Goal: Task Accomplishment & Management: Use online tool/utility

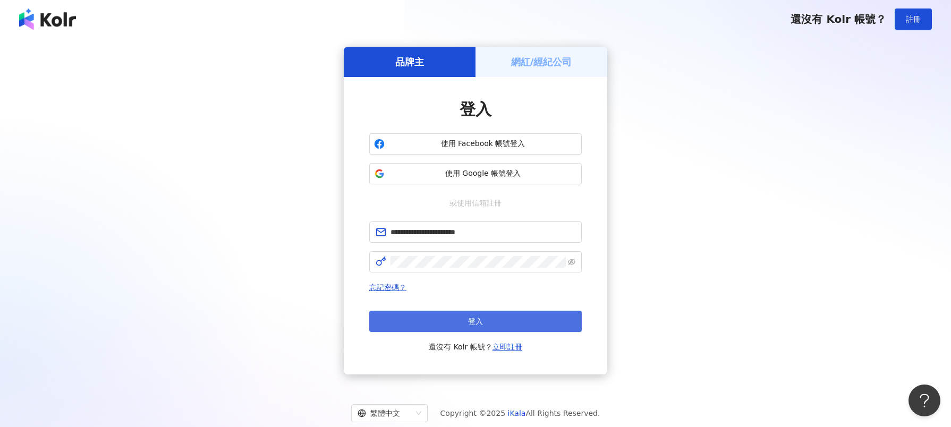
click at [450, 329] on button "登入" at bounding box center [475, 321] width 213 height 21
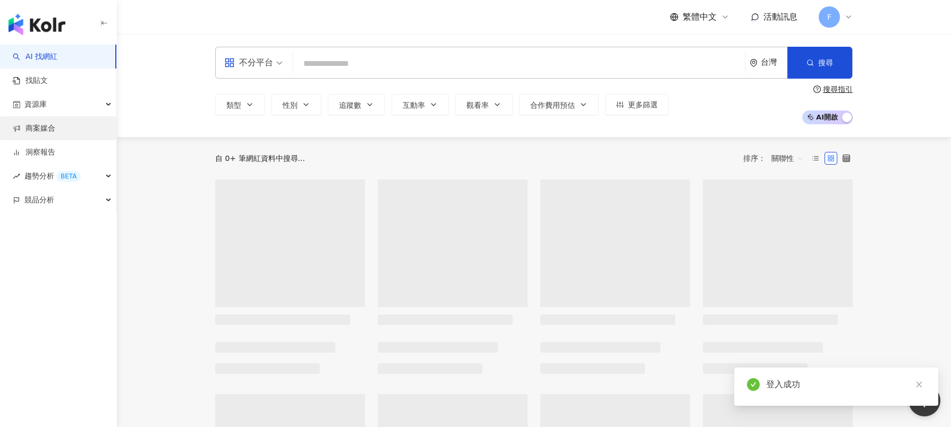
click at [29, 130] on link "商案媒合" at bounding box center [34, 128] width 43 height 11
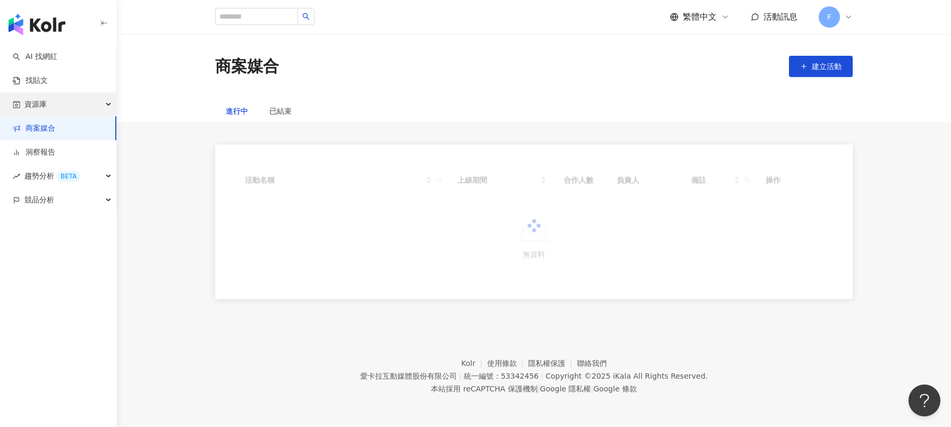
click at [33, 110] on span "資源庫" at bounding box center [35, 104] width 22 height 24
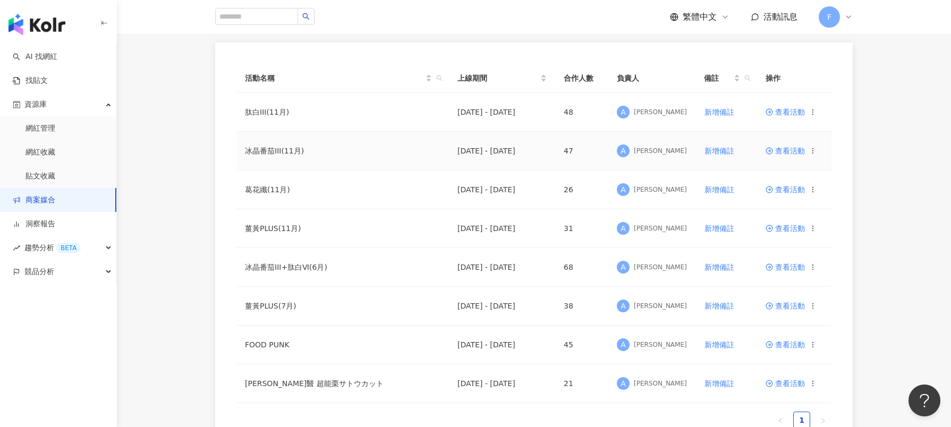
scroll to position [106, 0]
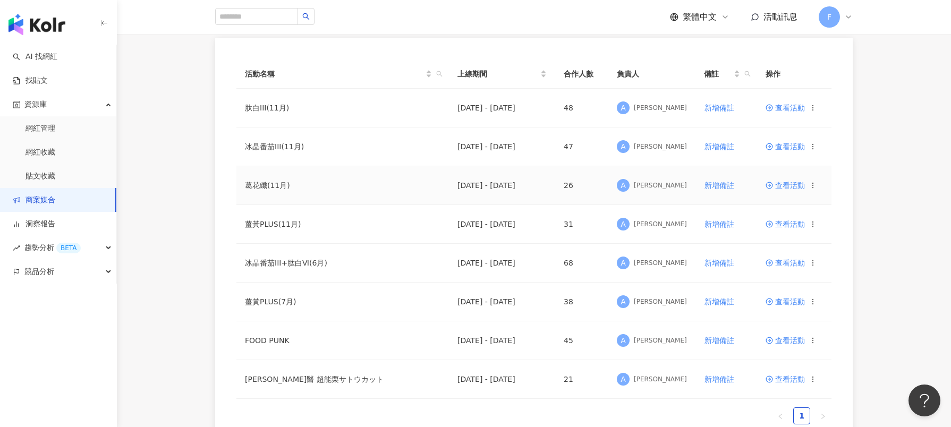
click at [783, 187] on span "查看活動" at bounding box center [785, 185] width 39 height 7
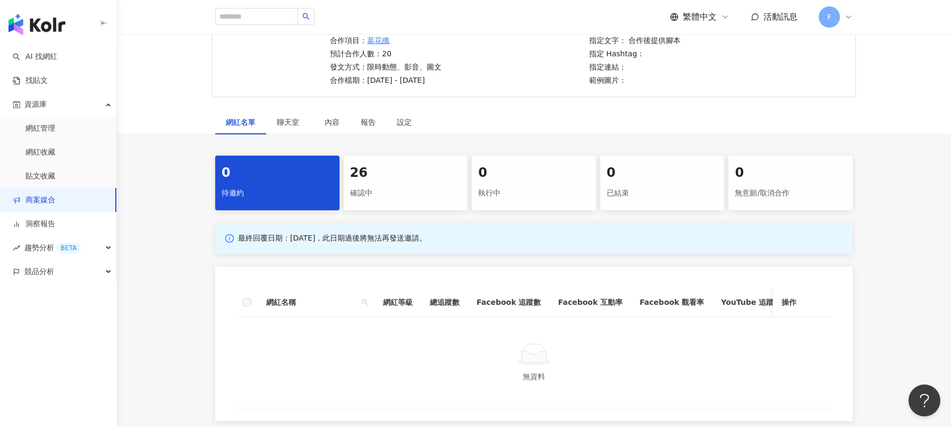
scroll to position [106, 0]
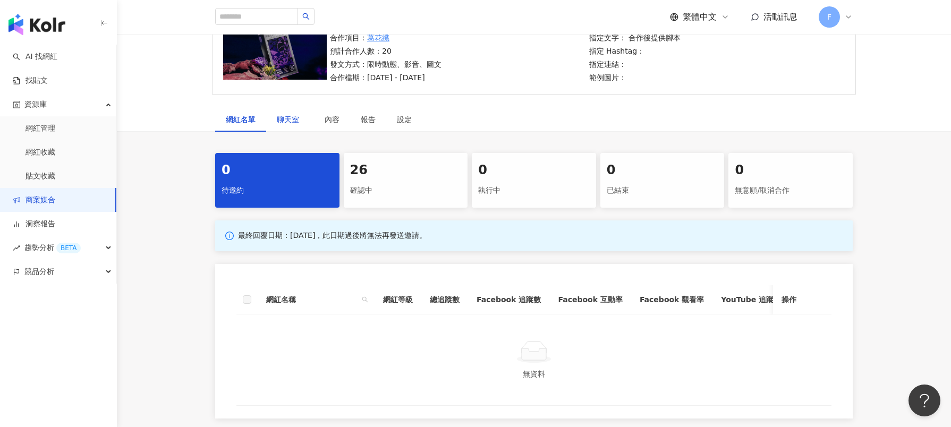
click at [286, 122] on span "聊天室" at bounding box center [290, 119] width 27 height 7
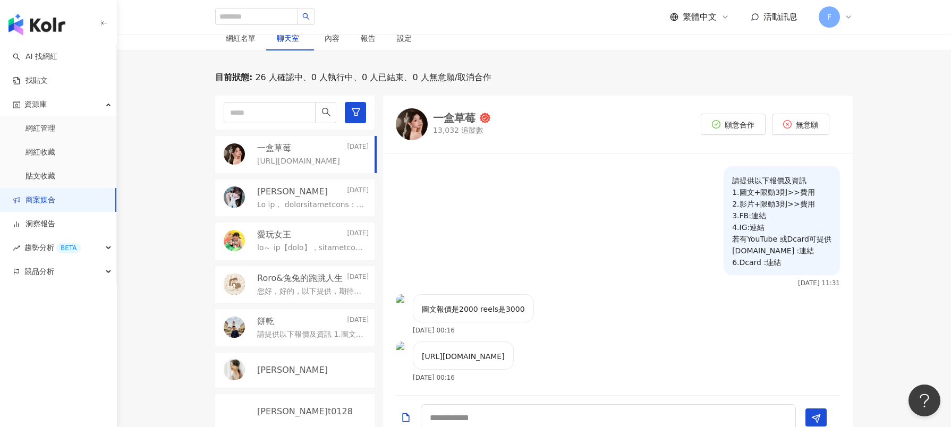
scroll to position [213, 0]
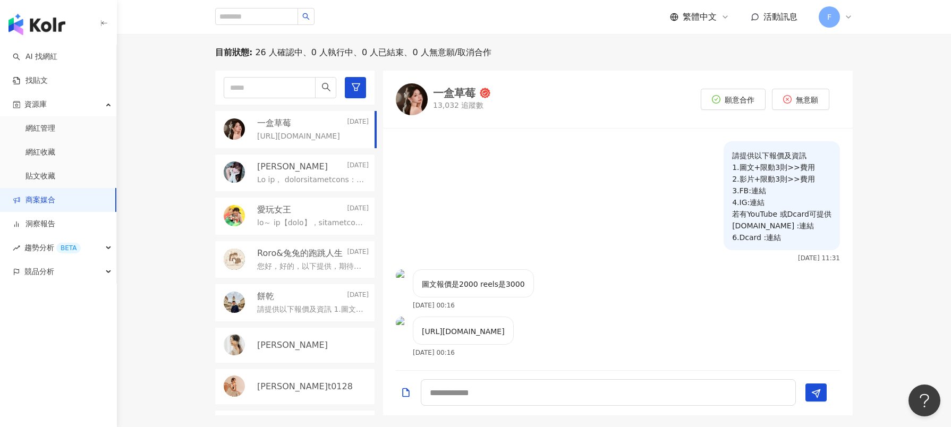
click at [455, 99] on div "一盒草莓 13,032 追蹤數" at bounding box center [461, 99] width 57 height 23
click at [292, 177] on p at bounding box center [310, 180] width 107 height 11
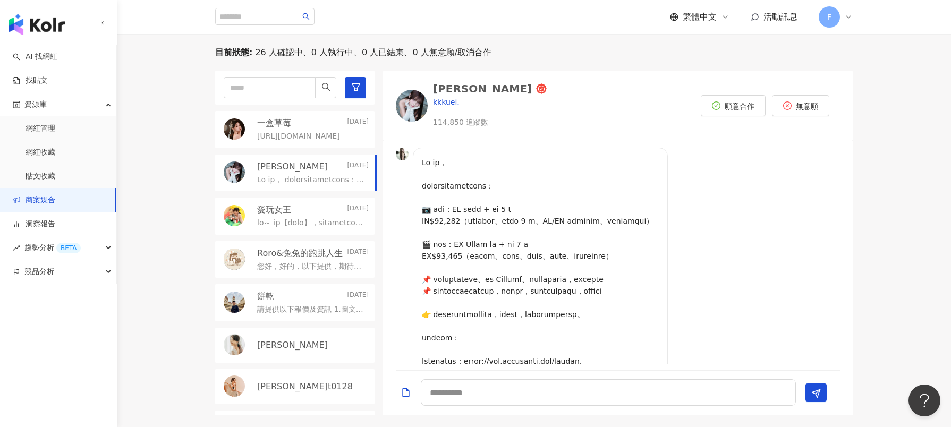
scroll to position [219, 0]
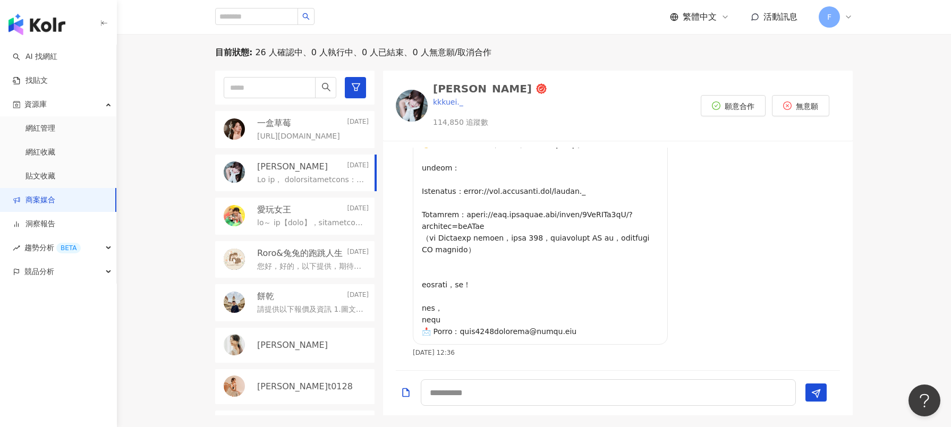
click at [448, 88] on div "小葵" at bounding box center [482, 88] width 99 height 11
drag, startPoint x: 565, startPoint y: 332, endPoint x: 461, endPoint y: 336, distance: 103.7
click at [461, 336] on p at bounding box center [540, 162] width 237 height 351
copy p "03official@gmail.com"
click at [306, 217] on div at bounding box center [313, 222] width 112 height 13
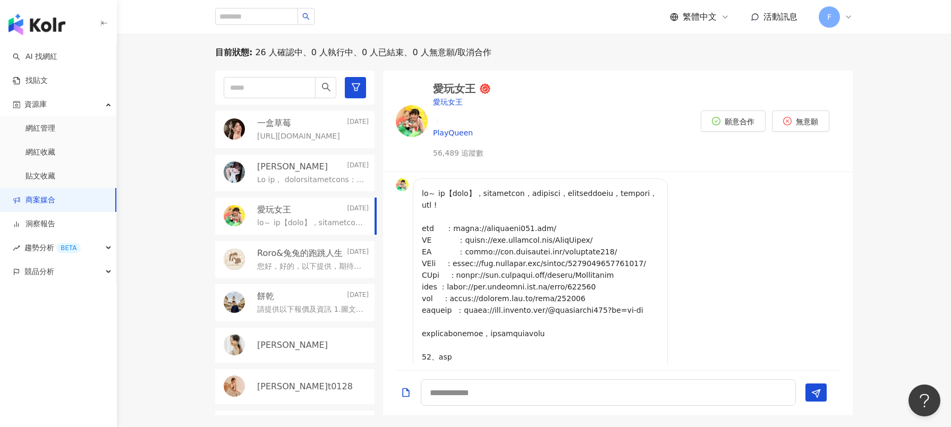
scroll to position [290, 0]
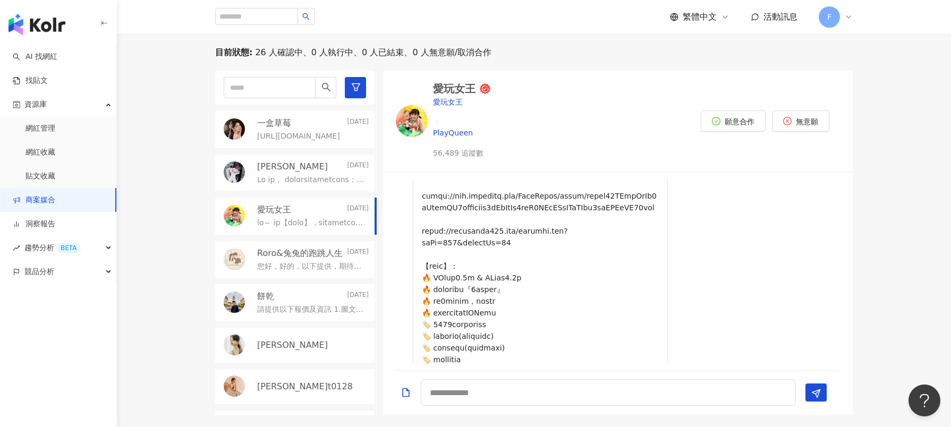
click at [280, 257] on p "Roro&兔兔的跑跳人生" at bounding box center [300, 254] width 86 height 12
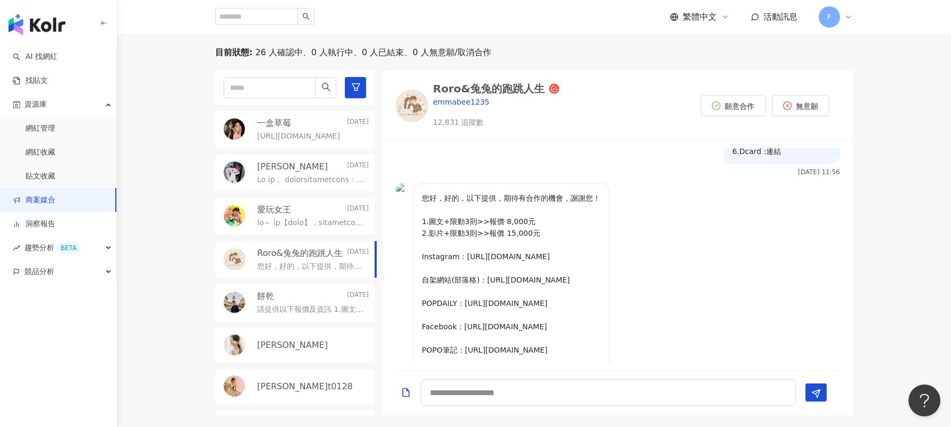
scroll to position [106, 0]
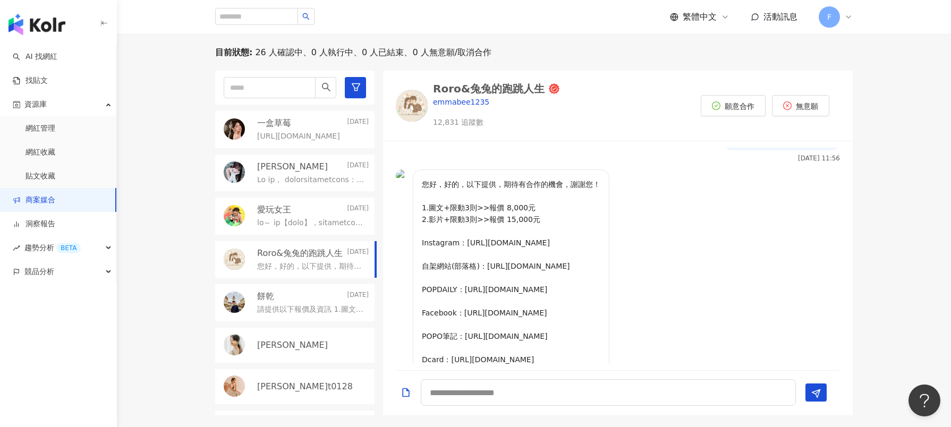
click at [284, 313] on p "請提供以下報價及資訊 1.圖文+限動3則>>費用 2.影片+限動3則>>費用 3.FB:連結 4.IG:連結 若有YouTube 或Dcard可提供 5.Yo…" at bounding box center [310, 309] width 107 height 11
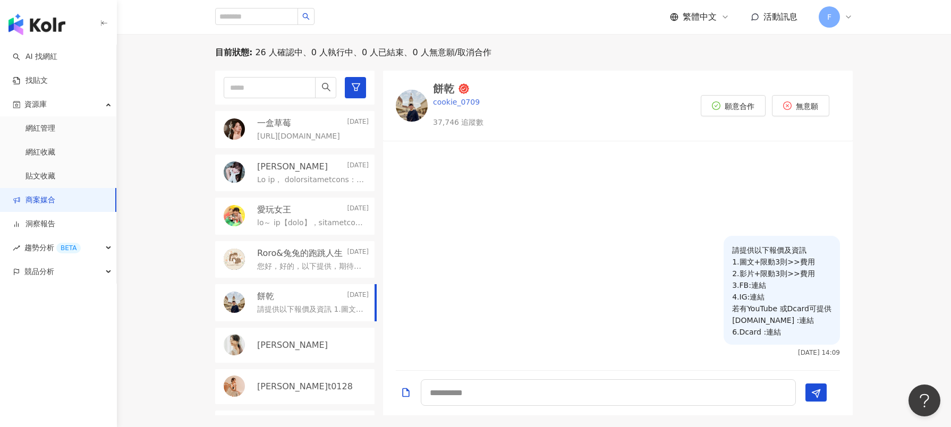
click at [435, 89] on div "餅乾" at bounding box center [443, 88] width 21 height 11
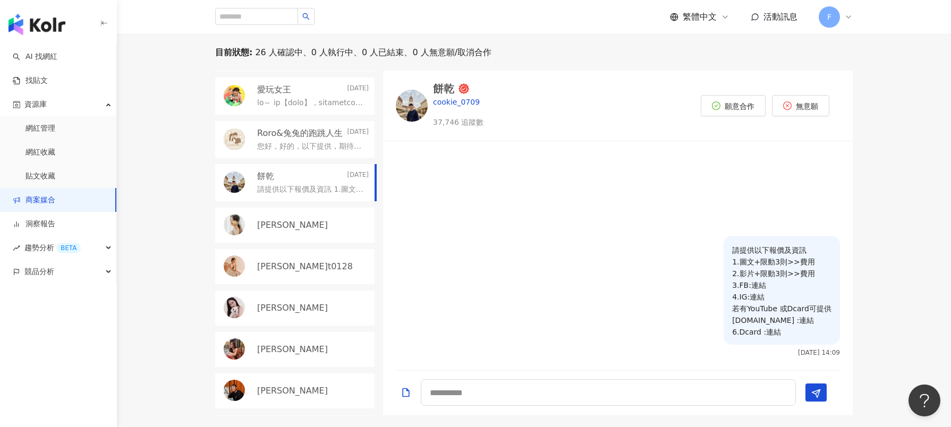
scroll to position [159, 0]
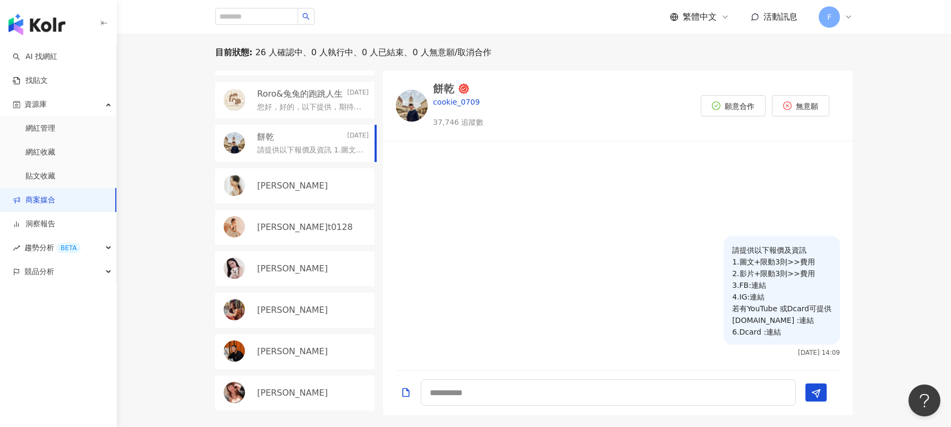
click at [298, 242] on div "nora_abu.t0128" at bounding box center [294, 227] width 159 height 35
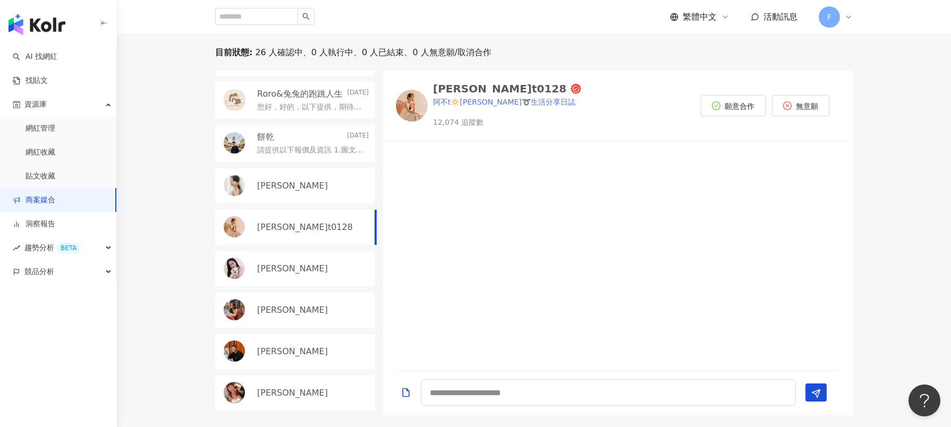
click at [488, 90] on div "nora_abu.t0128" at bounding box center [499, 88] width 133 height 11
click at [286, 268] on p "Shan Chang" at bounding box center [292, 269] width 71 height 12
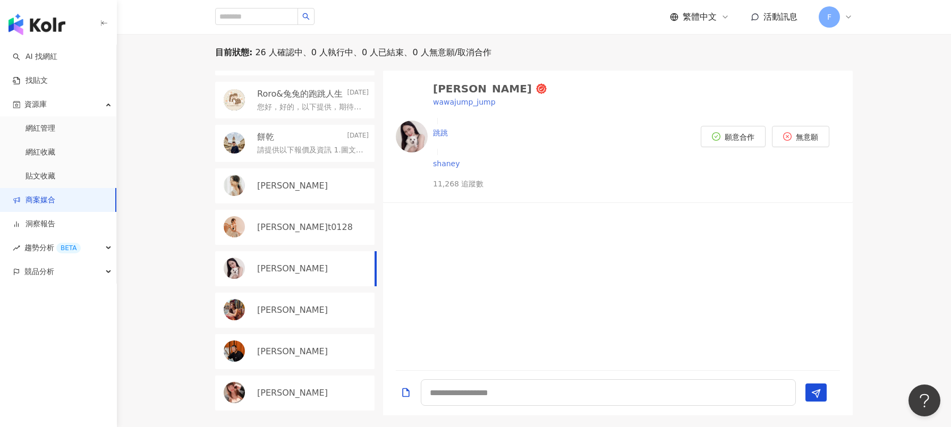
click at [459, 89] on div "Shan Chang" at bounding box center [482, 88] width 99 height 11
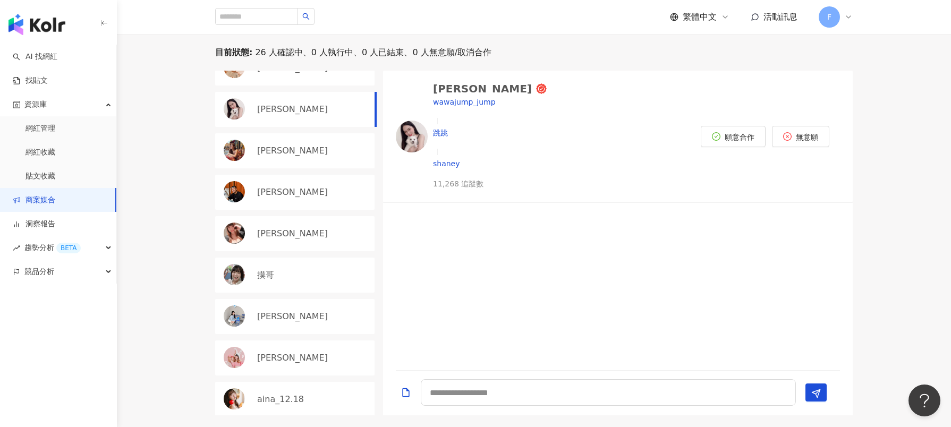
click at [278, 235] on p "欸娜ANA" at bounding box center [292, 234] width 71 height 12
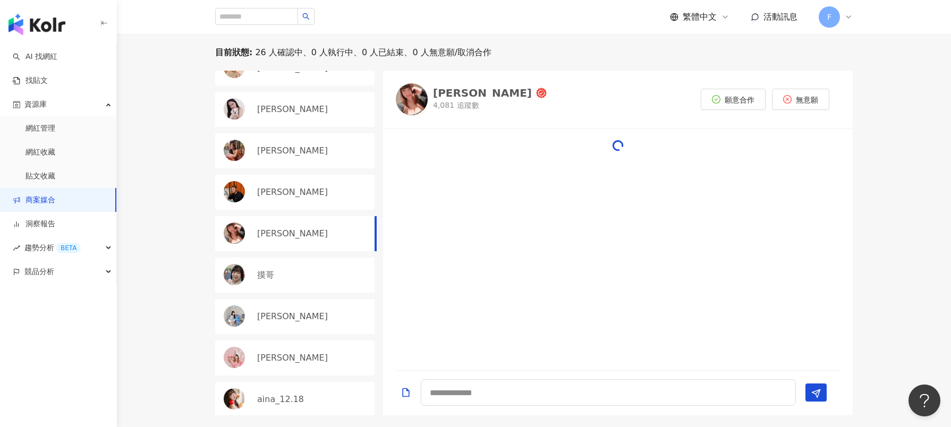
click at [277, 191] on p "Hank Shen" at bounding box center [292, 193] width 71 height 12
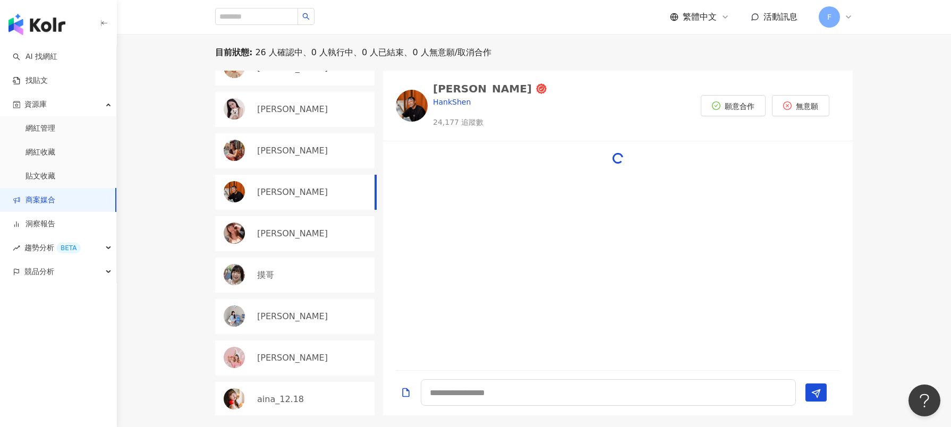
click at [284, 155] on p "Yitian Liuu" at bounding box center [292, 151] width 71 height 12
click at [274, 149] on p "Yitian Liuu" at bounding box center [292, 151] width 71 height 12
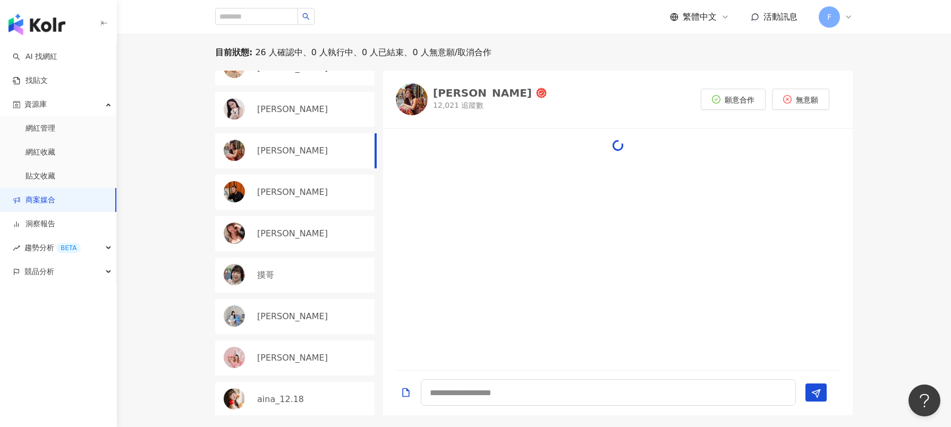
click at [463, 97] on div "Yitian Liuu" at bounding box center [482, 93] width 99 height 11
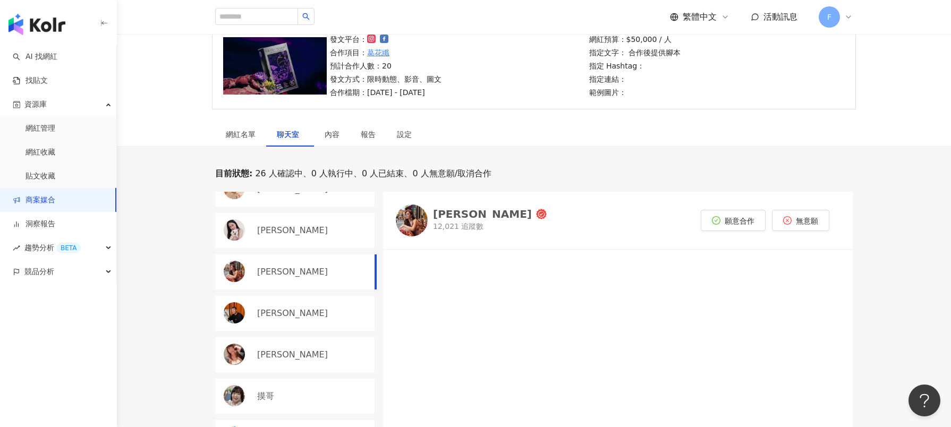
scroll to position [106, 0]
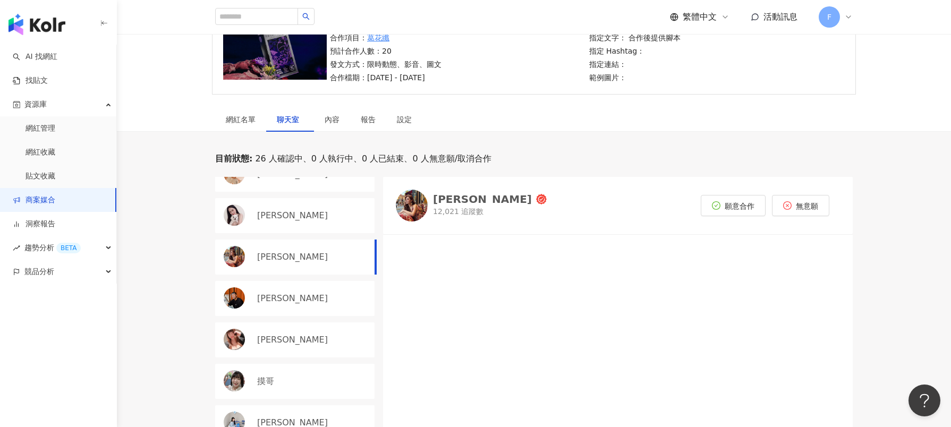
click at [298, 208] on div "Shan Chang" at bounding box center [294, 215] width 159 height 35
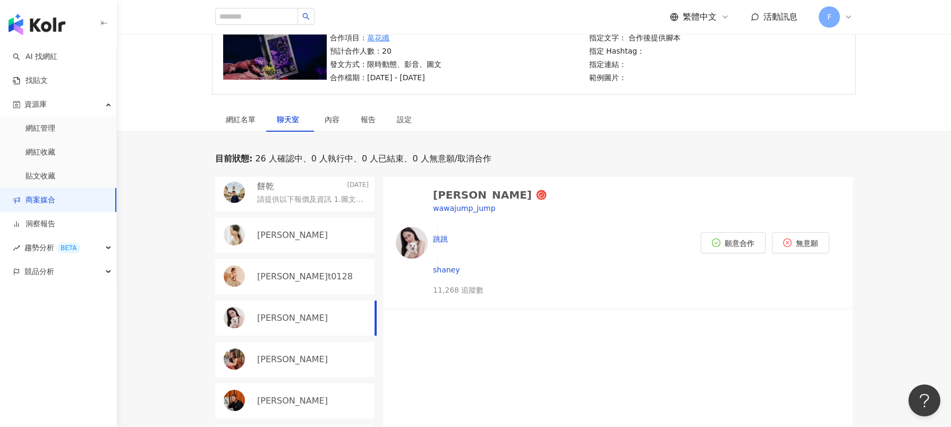
scroll to position [213, 0]
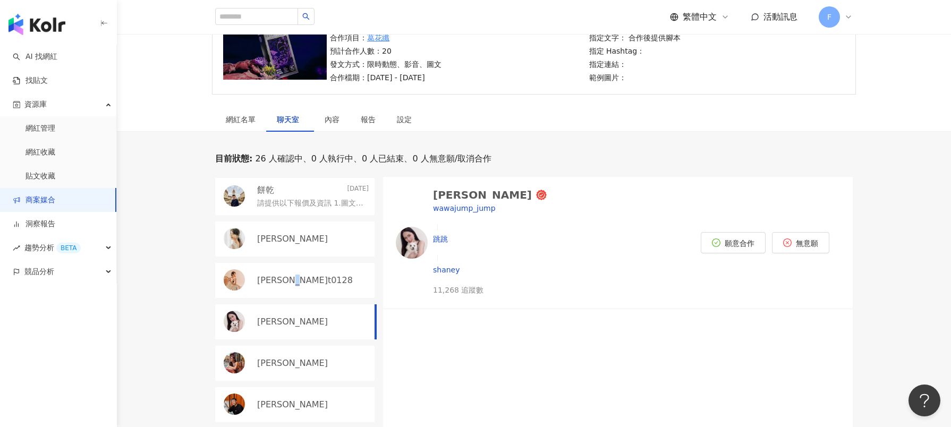
click at [293, 281] on p "nora_abu.t0128" at bounding box center [305, 281] width 96 height 12
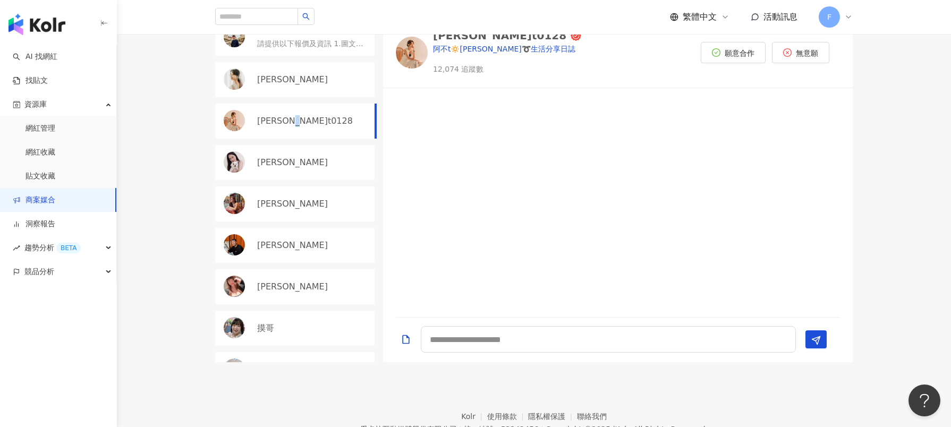
scroll to position [266, 0]
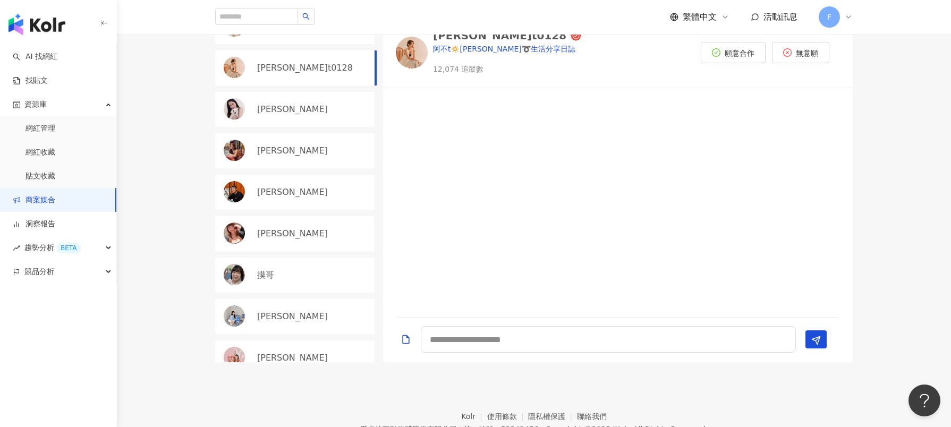
click at [275, 276] on div "摸哥" at bounding box center [313, 275] width 112 height 12
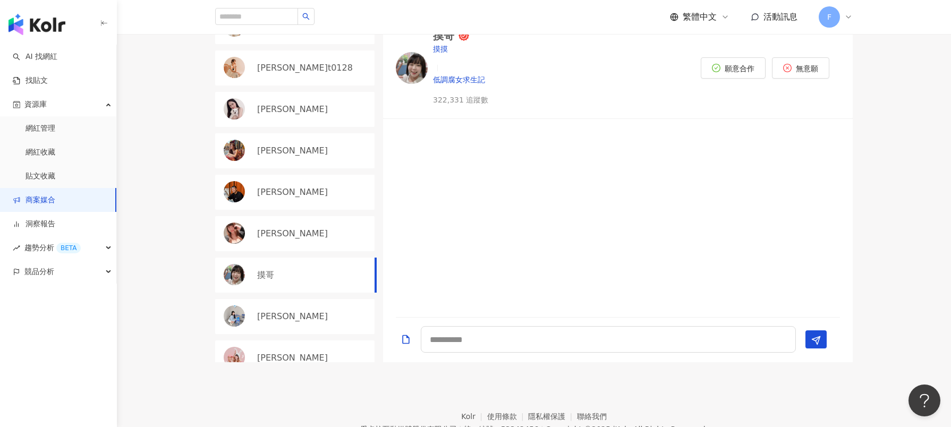
click at [263, 311] on p "如婷" at bounding box center [292, 317] width 71 height 12
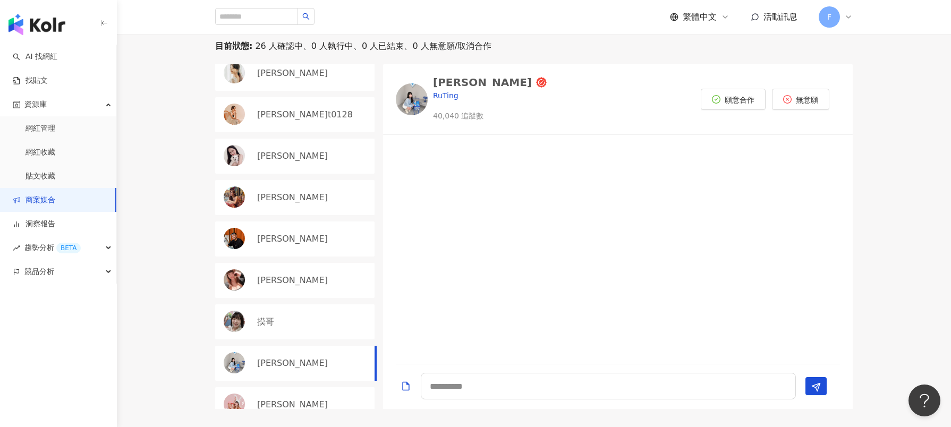
scroll to position [213, 0]
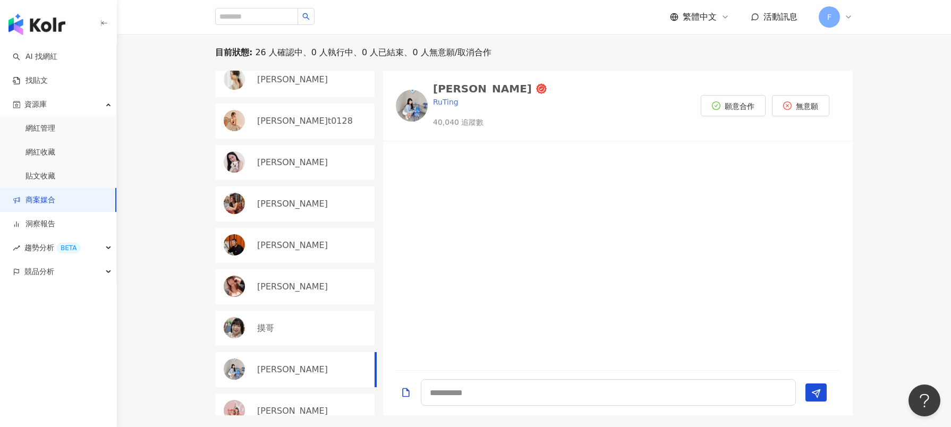
click at [445, 90] on div "如婷" at bounding box center [482, 88] width 99 height 11
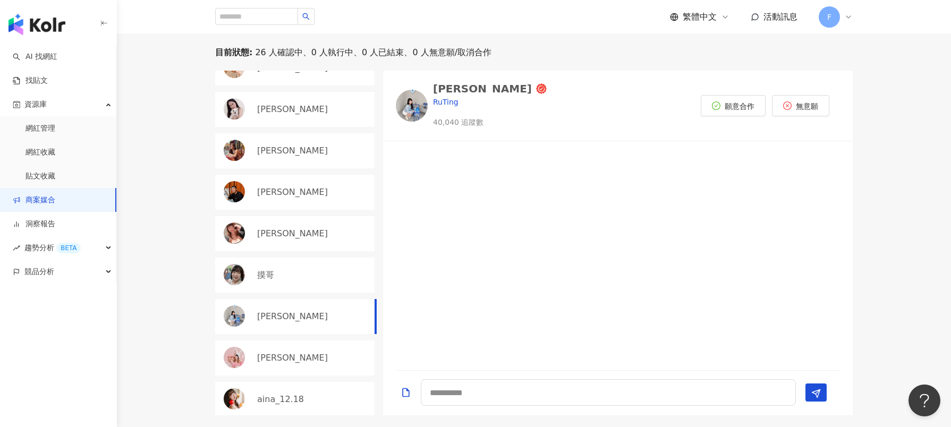
click at [251, 353] on div "水妮" at bounding box center [294, 358] width 159 height 35
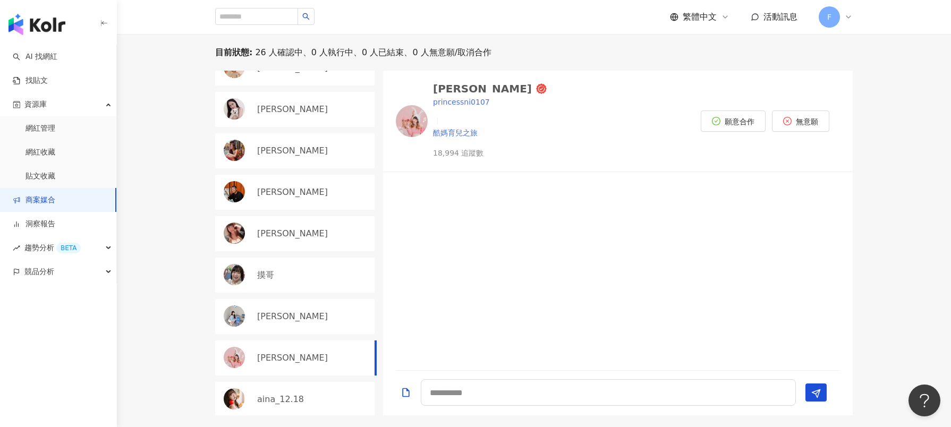
click at [440, 86] on div "水妮" at bounding box center [482, 88] width 99 height 11
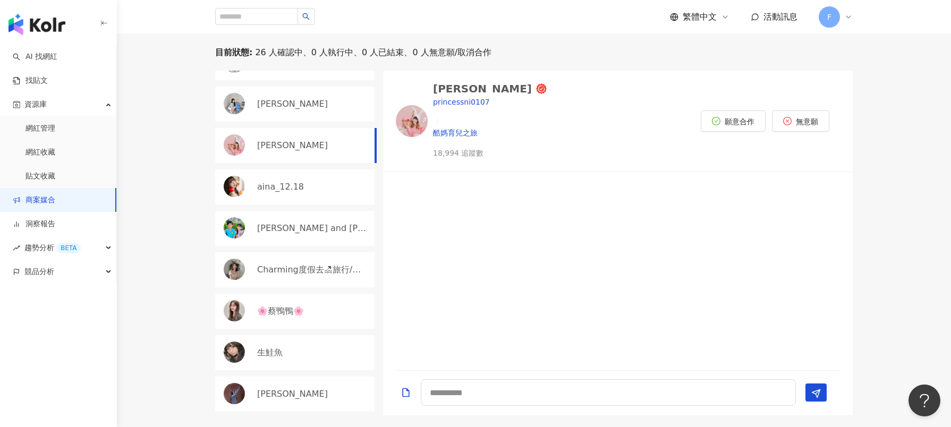
scroll to position [425, 0]
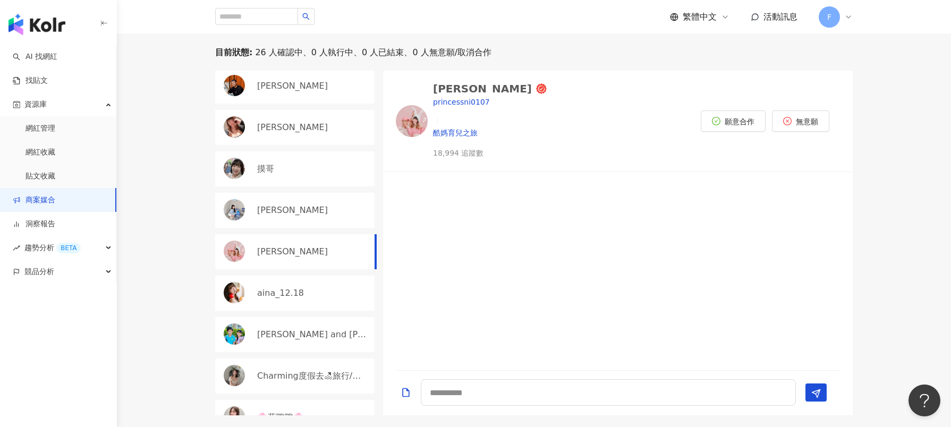
click at [272, 287] on p "aina_12.18" at bounding box center [280, 293] width 47 height 12
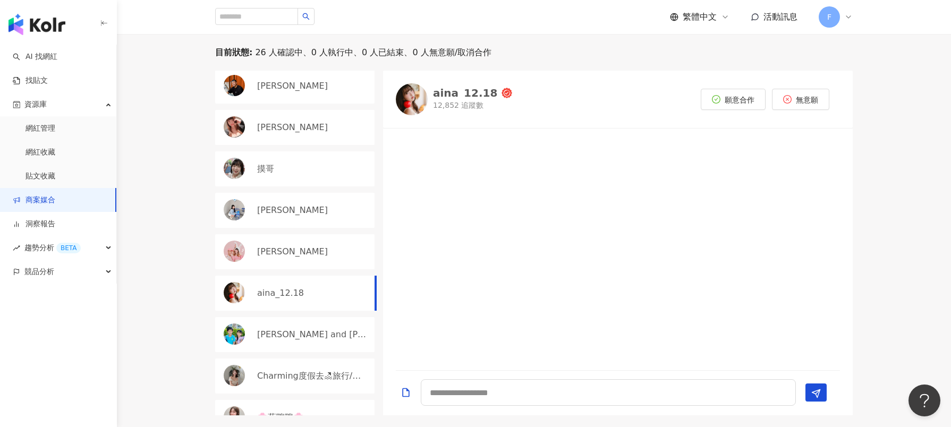
click at [450, 96] on div "aina_12.18" at bounding box center [465, 93] width 64 height 11
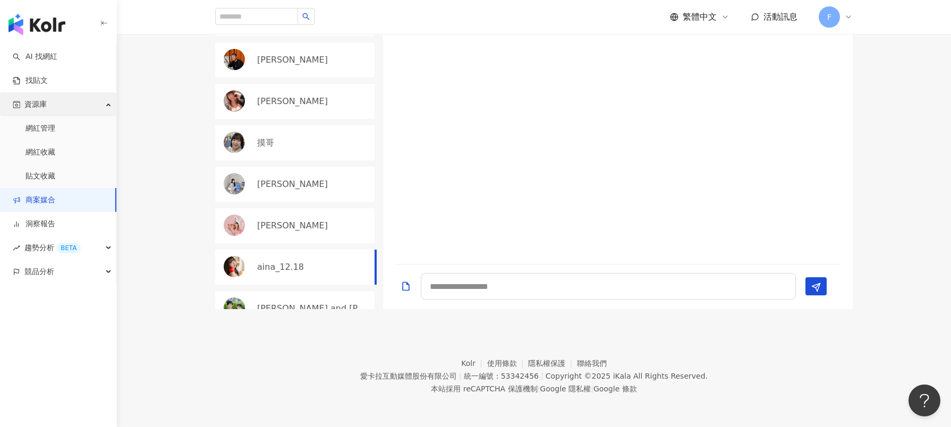
scroll to position [287, 0]
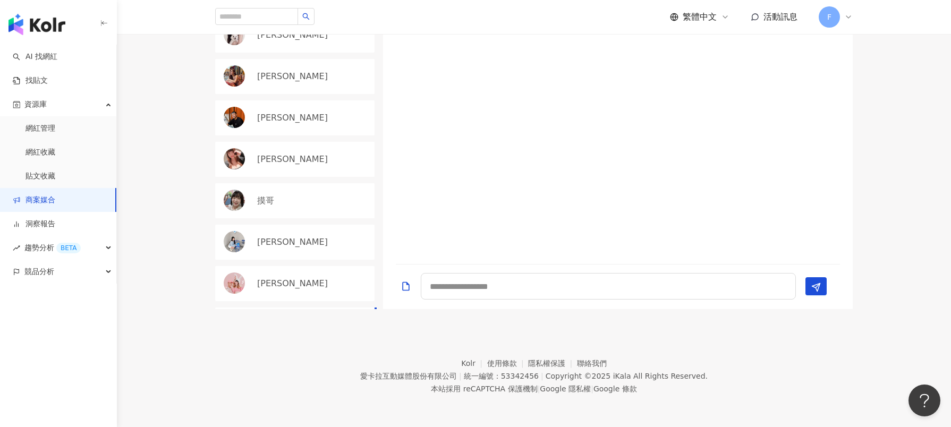
click at [36, 195] on link "商案媒合" at bounding box center [34, 200] width 43 height 11
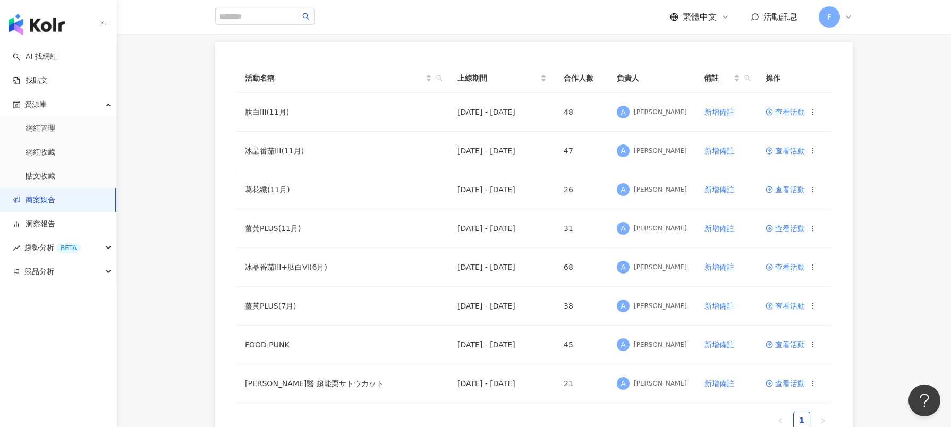
scroll to position [106, 0]
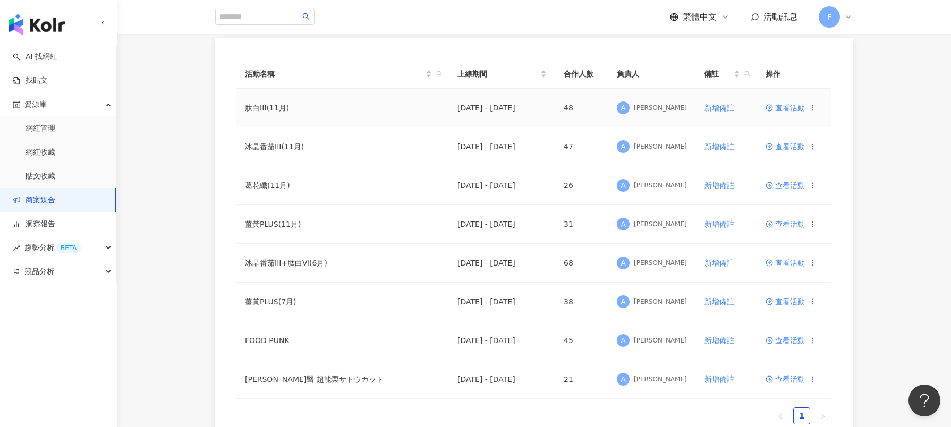
click at [245, 108] on td "肽白III(11月)" at bounding box center [342, 108] width 213 height 39
click at [795, 108] on span "查看活動" at bounding box center [785, 107] width 39 height 7
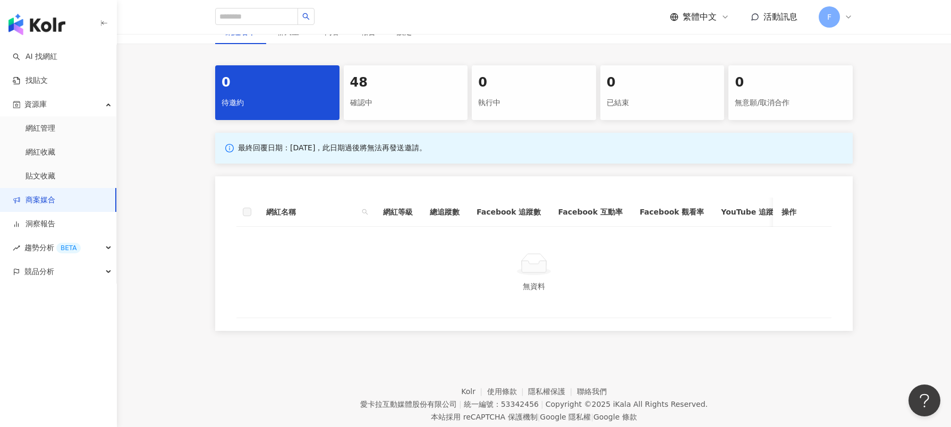
scroll to position [177, 0]
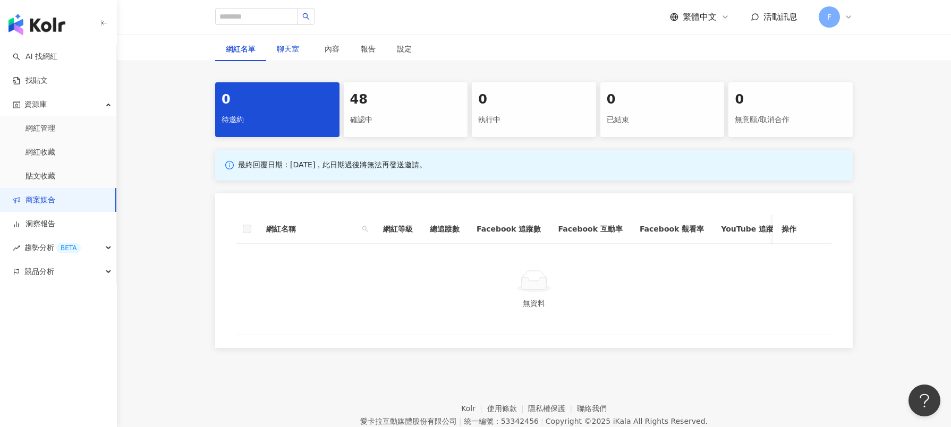
click at [284, 43] on div "聊天室" at bounding box center [290, 49] width 27 height 12
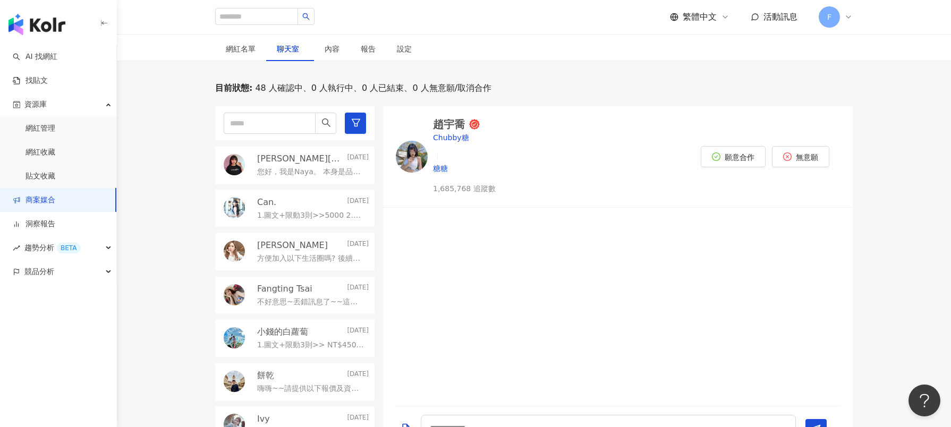
click at [279, 165] on div "您好，我是Naya。 本身是品牌的冰晶蕃茄和肽白的使用者，非常喜歡品牌的產品，吃起來很有感！希望可以和品牌有合作的機會，謝謝您。 接案歷程約2-3年，中間因在…" at bounding box center [313, 171] width 112 height 13
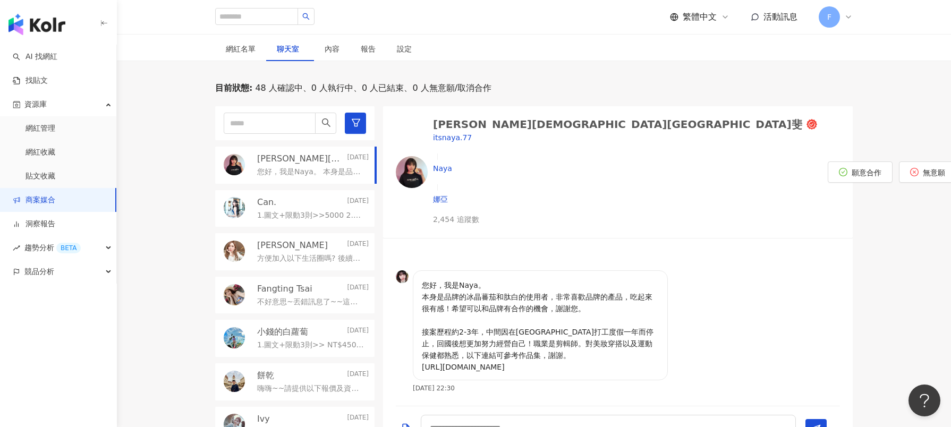
click at [272, 207] on p "Can." at bounding box center [266, 203] width 19 height 12
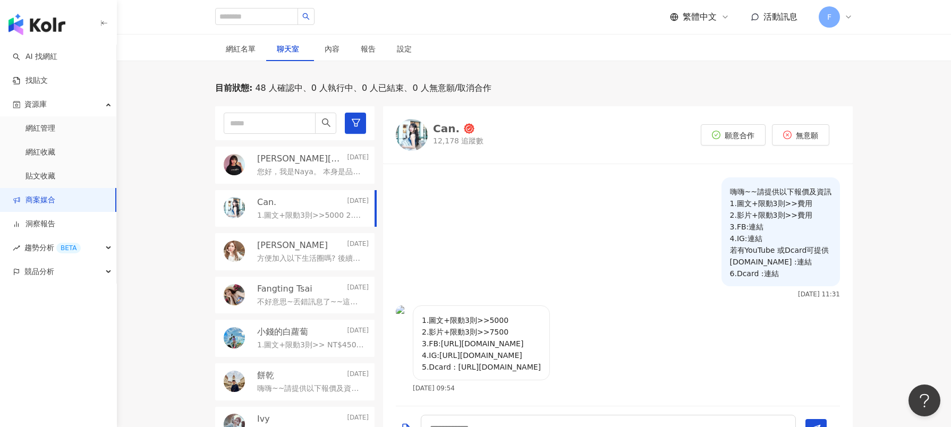
click at [444, 134] on div "Can." at bounding box center [446, 128] width 27 height 11
click at [293, 295] on div "不好意思~丟錯訊息了~~這邊已加入過~" at bounding box center [313, 301] width 112 height 13
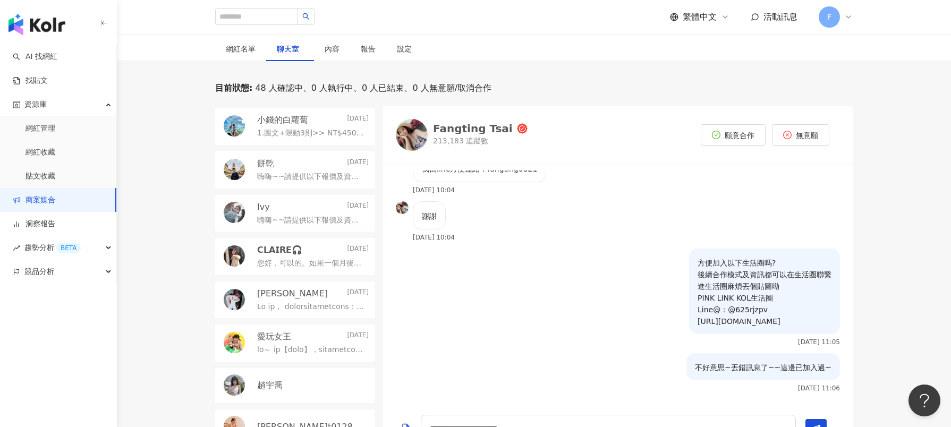
scroll to position [213, 0]
click at [273, 215] on p "嗨嗨~~請提供以下報價及資訊 1.圖文+限動3則>>費用 2.影片+限動3則>>費用 3.FB:連結 4.IG:連結 若有YouTube 或Dcard可提供 …" at bounding box center [310, 220] width 107 height 11
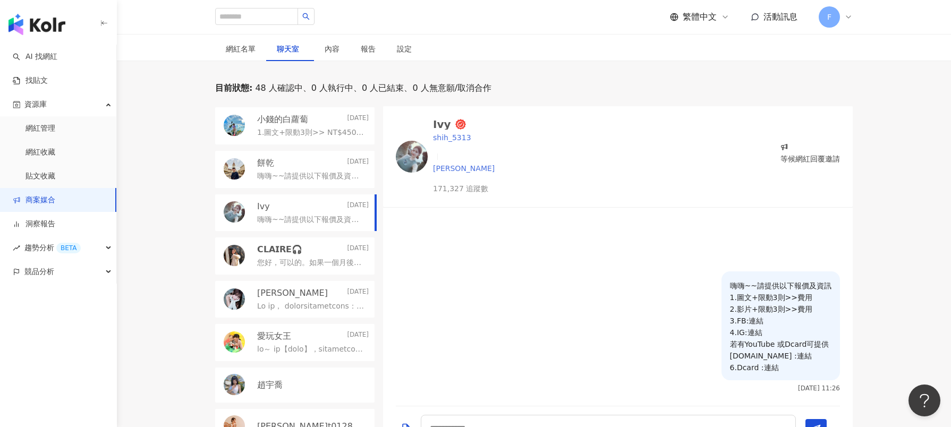
click at [442, 124] on div "Ivy" at bounding box center [442, 124] width 18 height 11
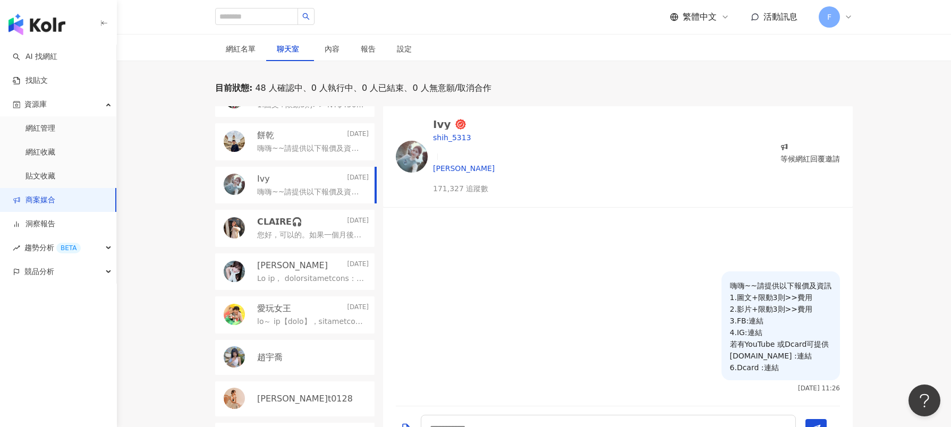
scroll to position [266, 0]
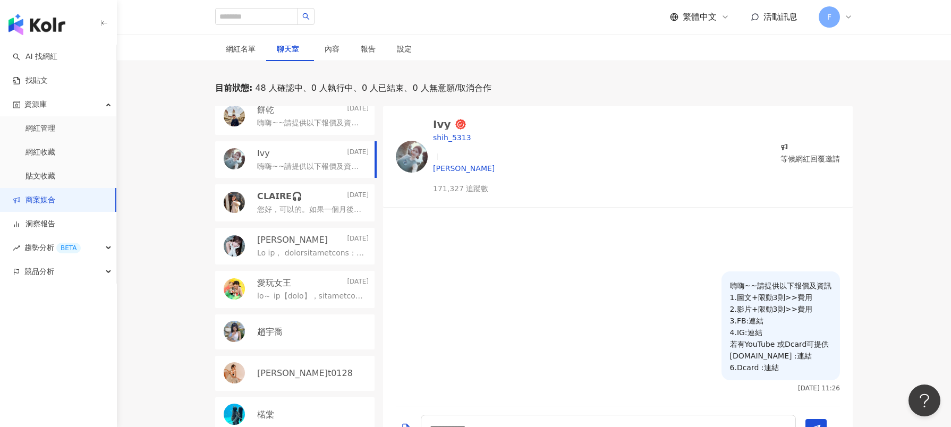
click at [274, 212] on p "您好，可以的。如果一個月後需要投廣就會是按照上方的費用計算喔～" at bounding box center [310, 210] width 107 height 11
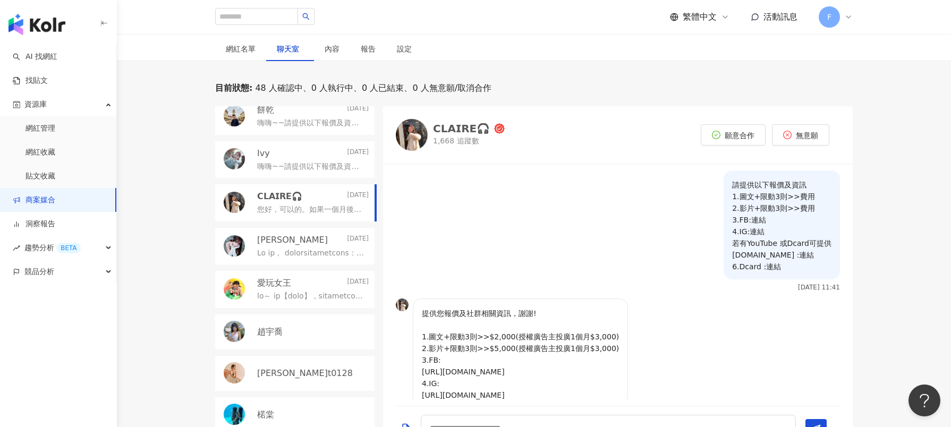
scroll to position [180, 0]
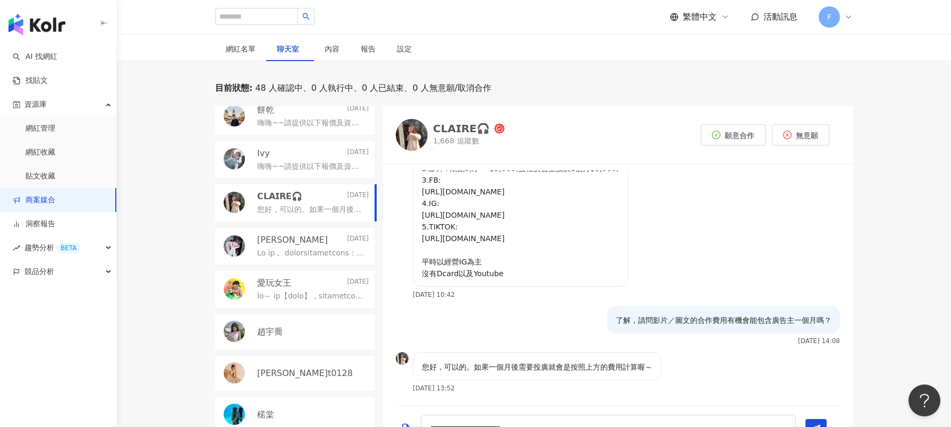
click at [300, 252] on p at bounding box center [310, 253] width 107 height 11
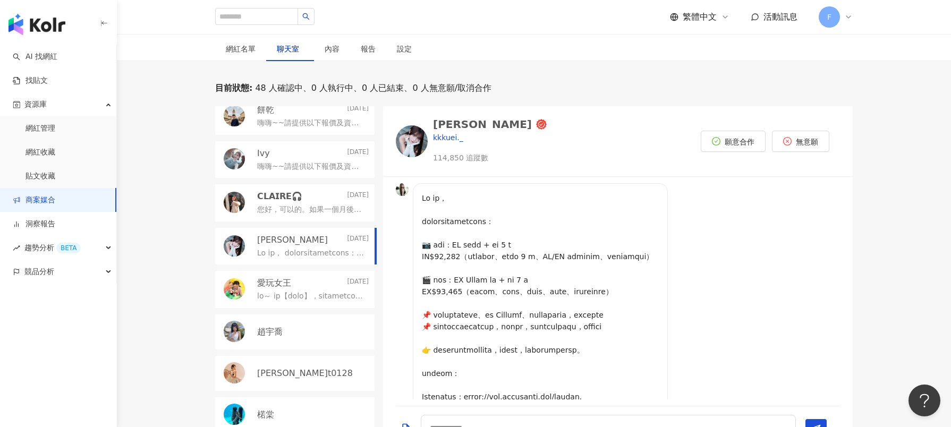
scroll to position [219, 0]
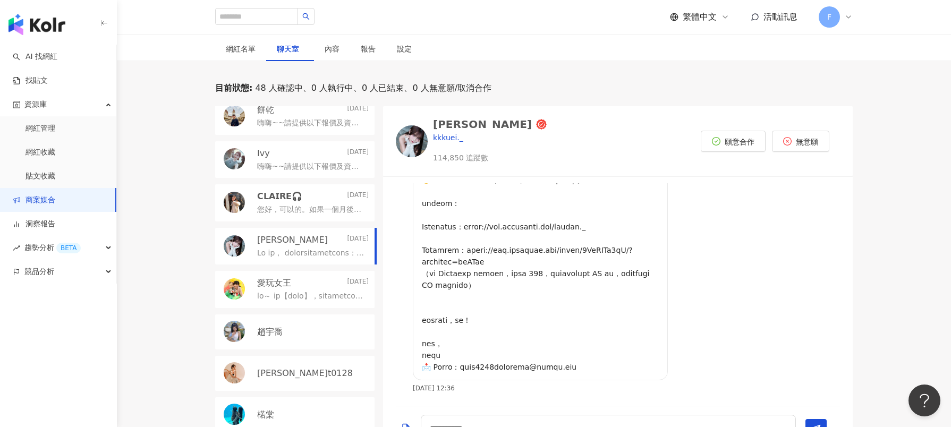
click at [292, 287] on div "愛玩女王 2025/6/19" at bounding box center [313, 283] width 112 height 12
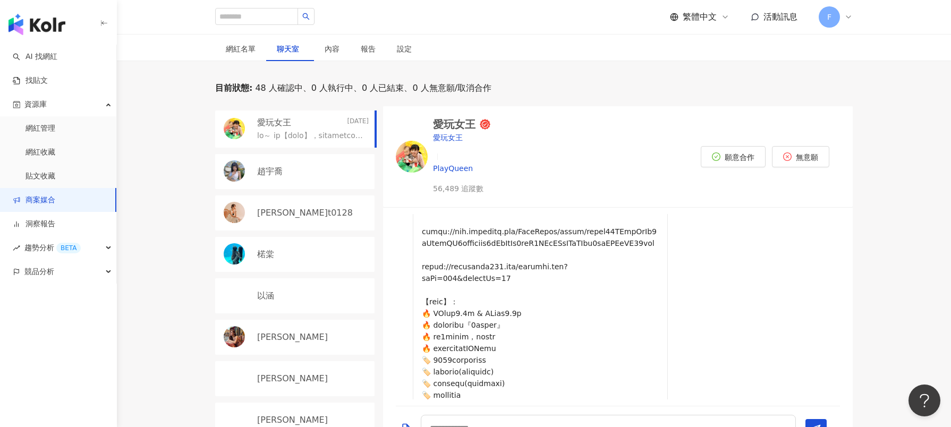
scroll to position [478, 0]
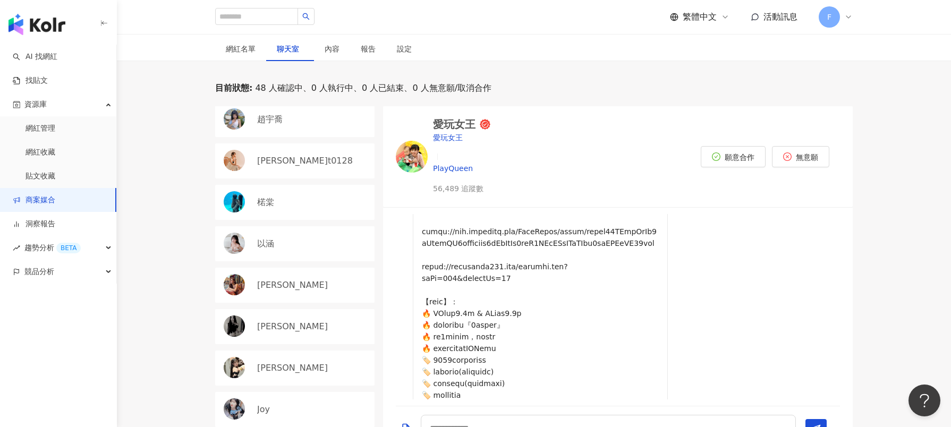
click at [271, 126] on div "趙宇喬" at bounding box center [294, 119] width 159 height 35
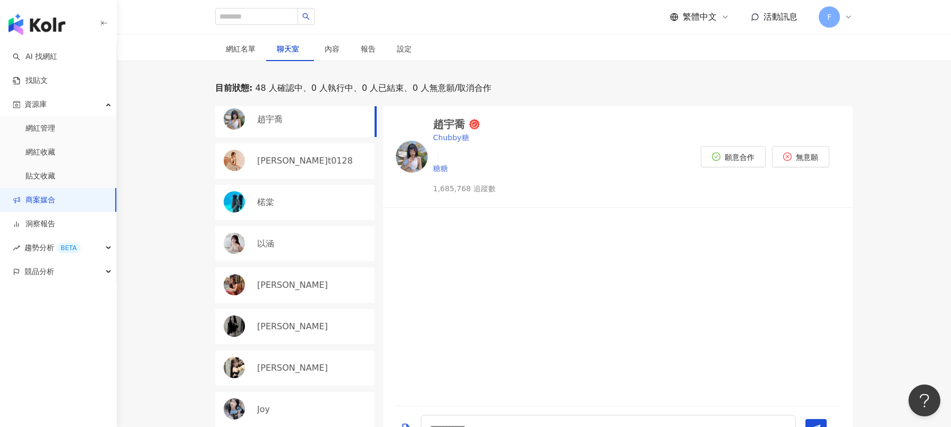
click at [441, 122] on div "趙宇喬" at bounding box center [449, 124] width 32 height 11
click at [263, 242] on p "以涵" at bounding box center [265, 244] width 17 height 12
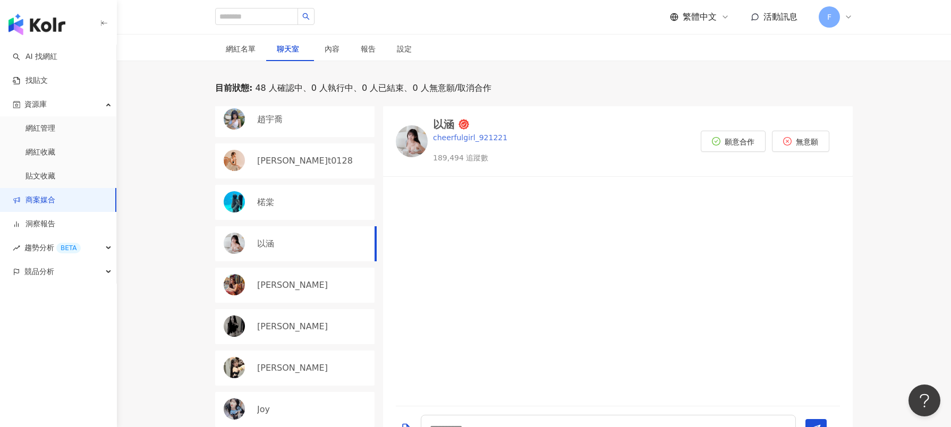
click at [452, 126] on div "以涵" at bounding box center [443, 124] width 21 height 11
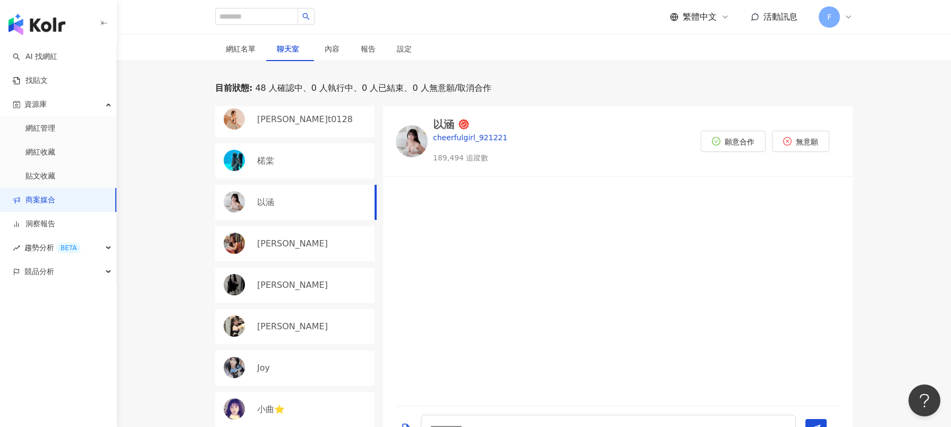
scroll to position [531, 0]
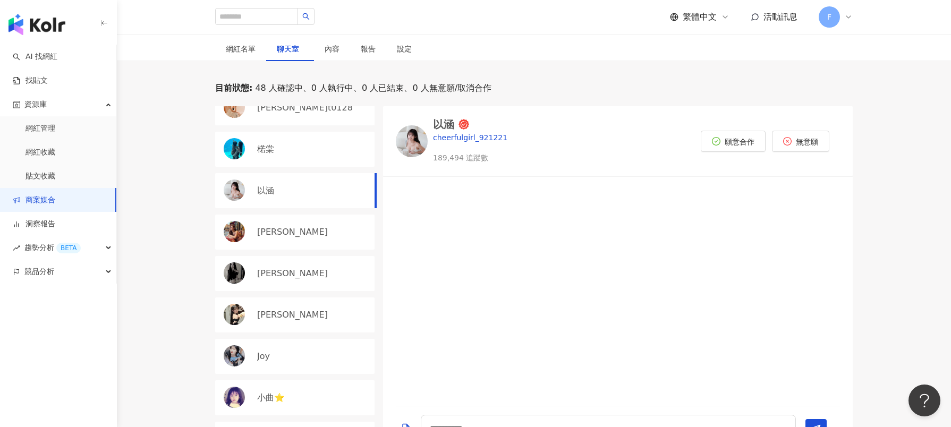
click at [265, 235] on p "Yitian Liuu" at bounding box center [292, 232] width 71 height 12
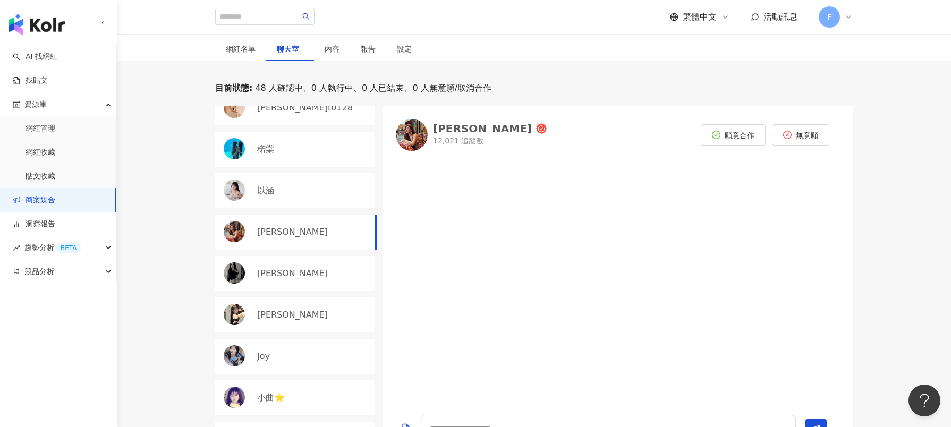
click at [275, 268] on p "江忱潔 Jenna" at bounding box center [292, 274] width 71 height 12
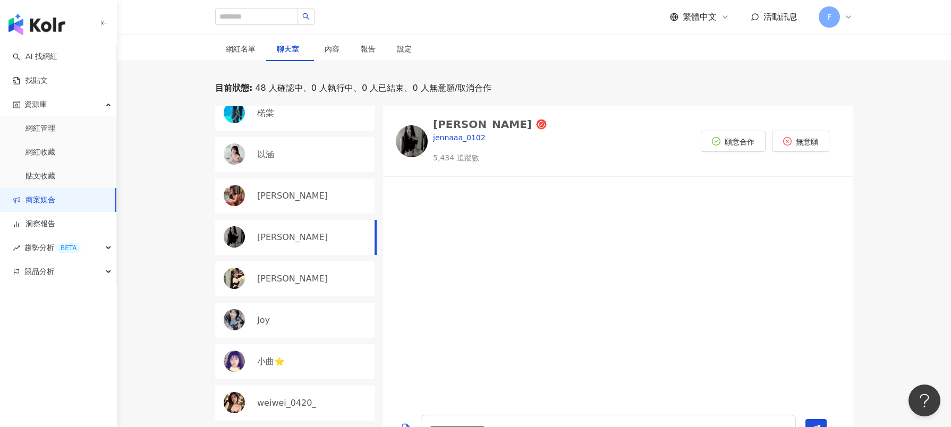
scroll to position [585, 0]
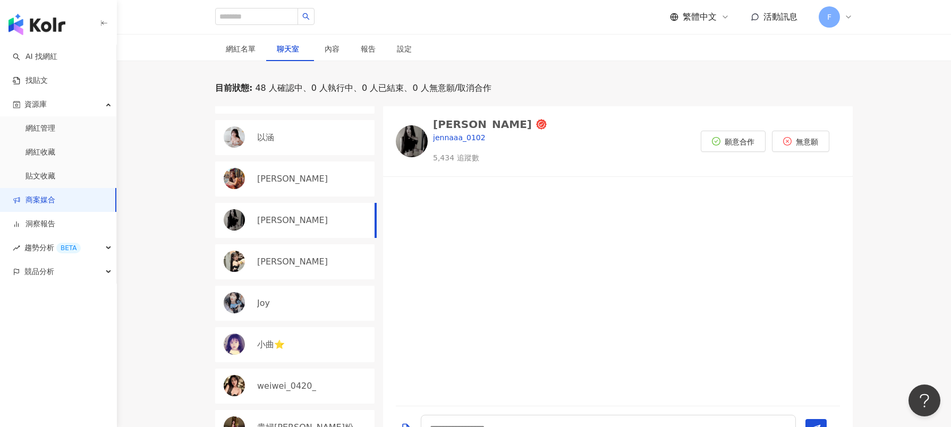
click at [255, 263] on div "Michelle" at bounding box center [294, 261] width 159 height 35
click at [458, 125] on div "Michelle" at bounding box center [482, 124] width 99 height 11
click at [262, 301] on p "Joy" at bounding box center [263, 304] width 13 height 12
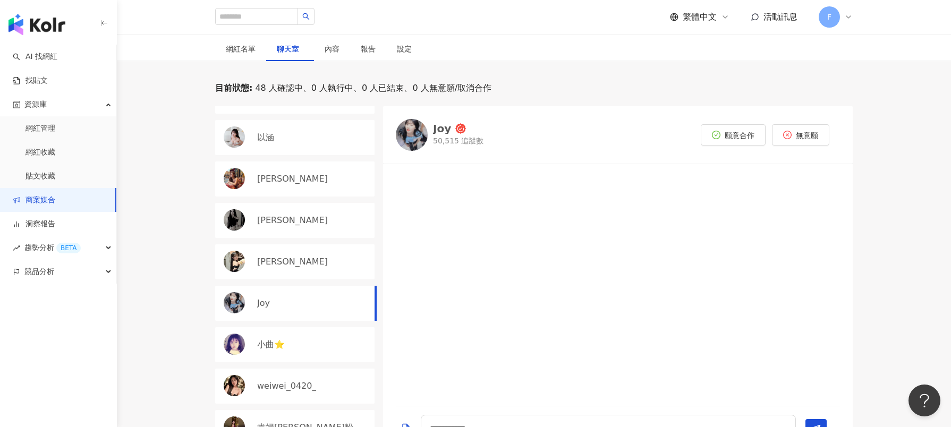
click at [444, 128] on div "Joy" at bounding box center [442, 128] width 18 height 11
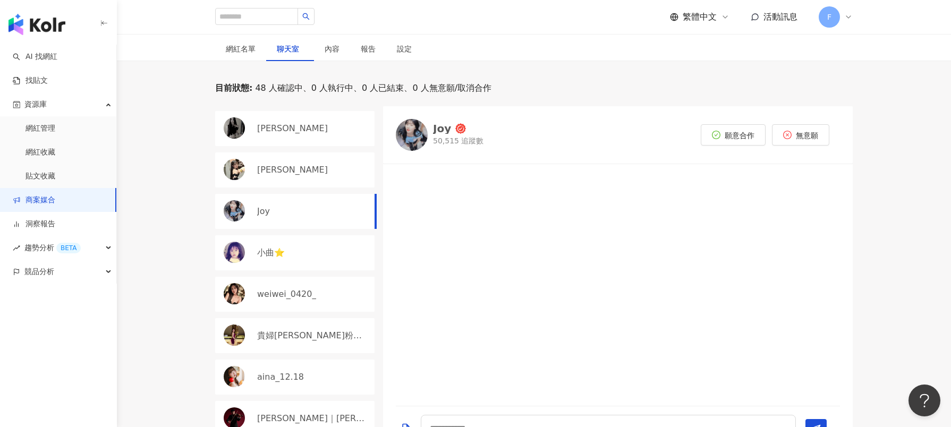
scroll to position [691, 0]
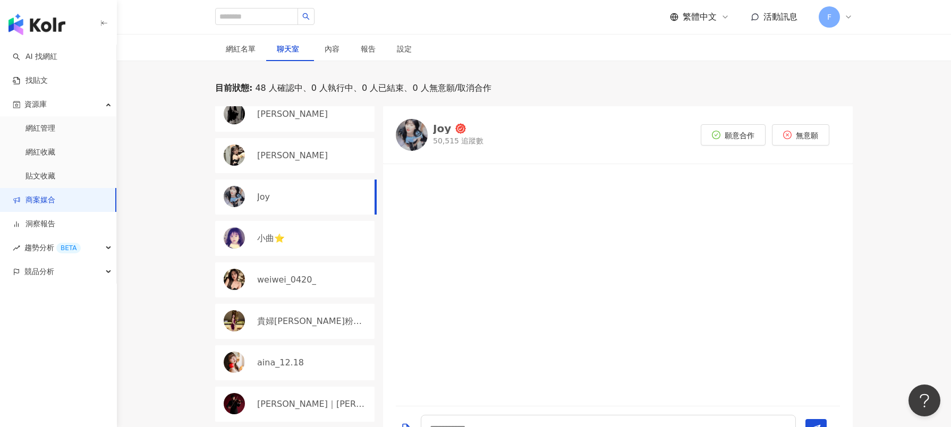
click at [259, 246] on div "小曲⭐️" at bounding box center [294, 238] width 159 height 35
click at [257, 276] on p "weiwei_0420_" at bounding box center [286, 280] width 59 height 12
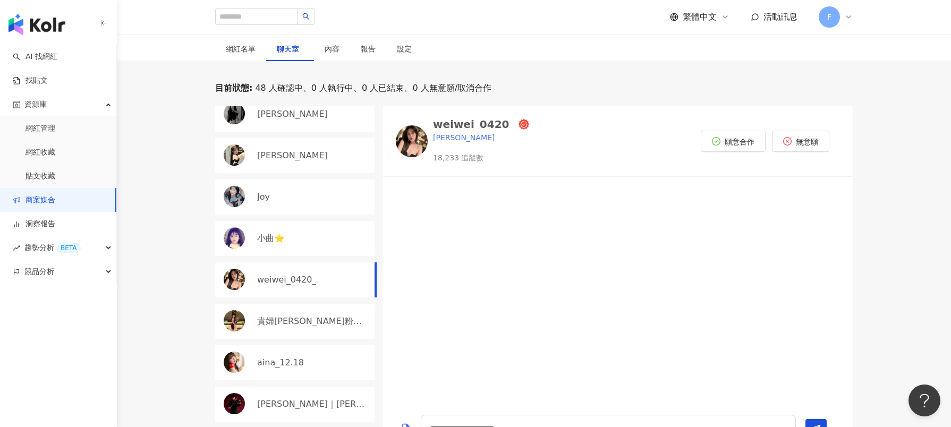
click at [484, 129] on div "weiwei_0420_" at bounding box center [473, 124] width 81 height 11
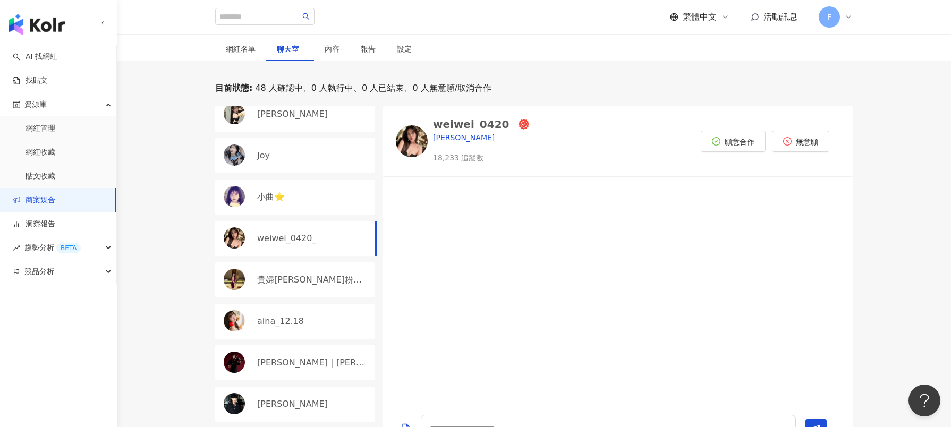
scroll to position [744, 0]
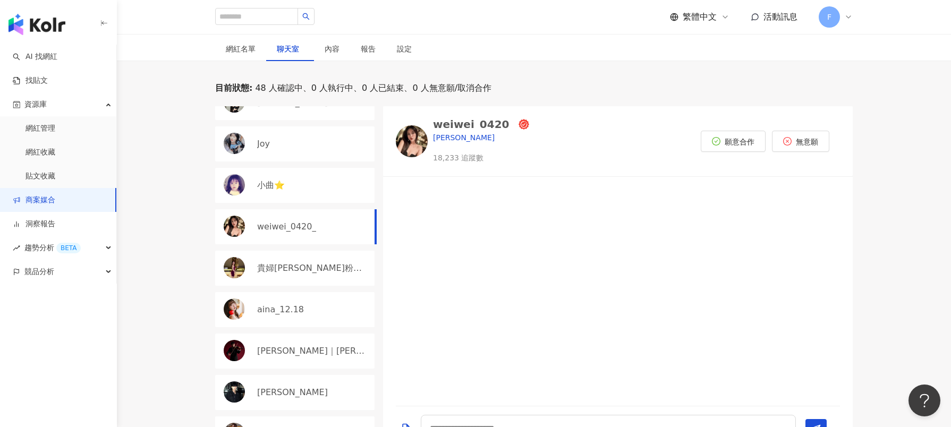
click at [282, 267] on p "貴婦俞婷粉絲團" at bounding box center [311, 269] width 109 height 12
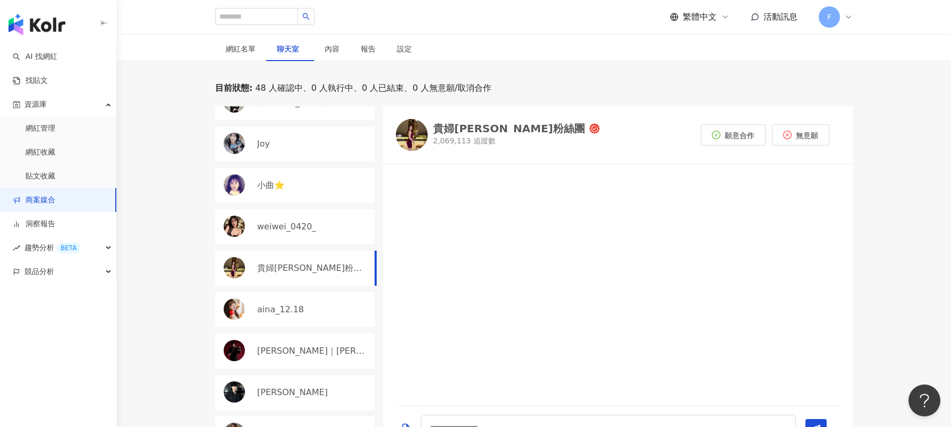
click at [456, 124] on div "貴婦俞婷粉絲團" at bounding box center [509, 128] width 152 height 11
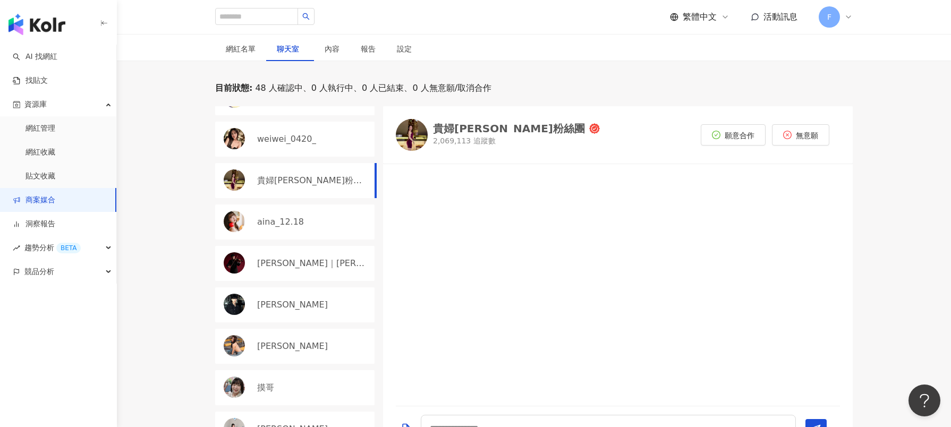
scroll to position [850, 0]
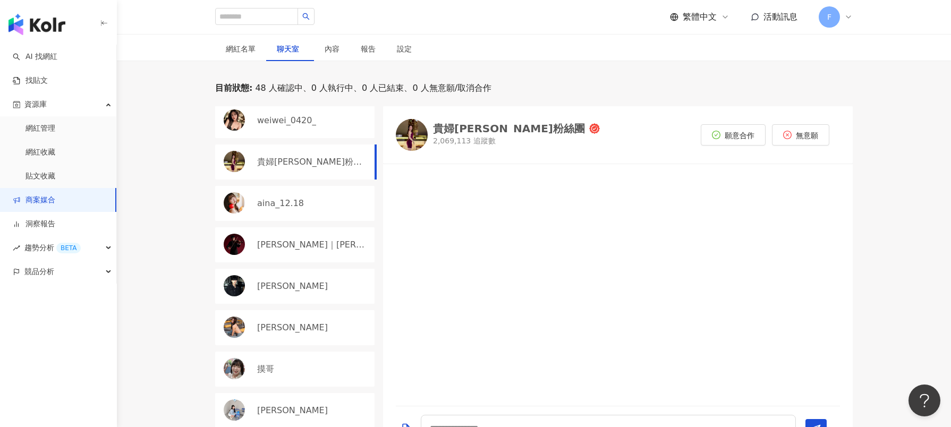
click at [226, 235] on img at bounding box center [234, 244] width 21 height 21
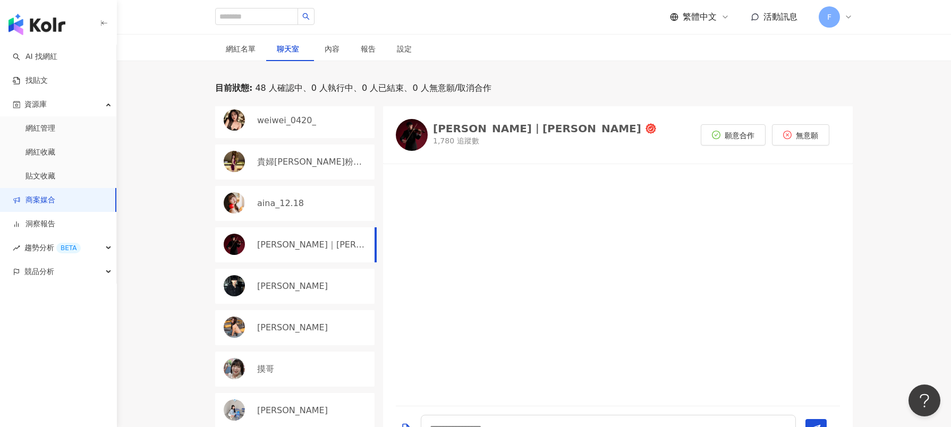
click at [241, 282] on img at bounding box center [234, 285] width 21 height 21
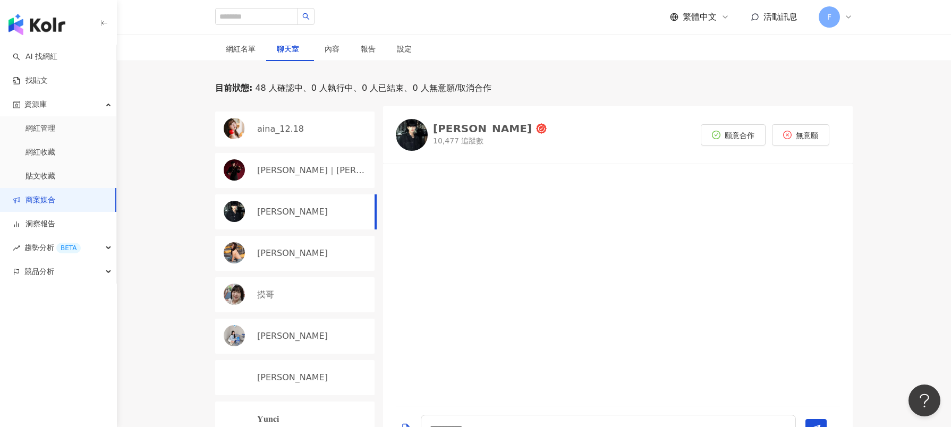
scroll to position [956, 0]
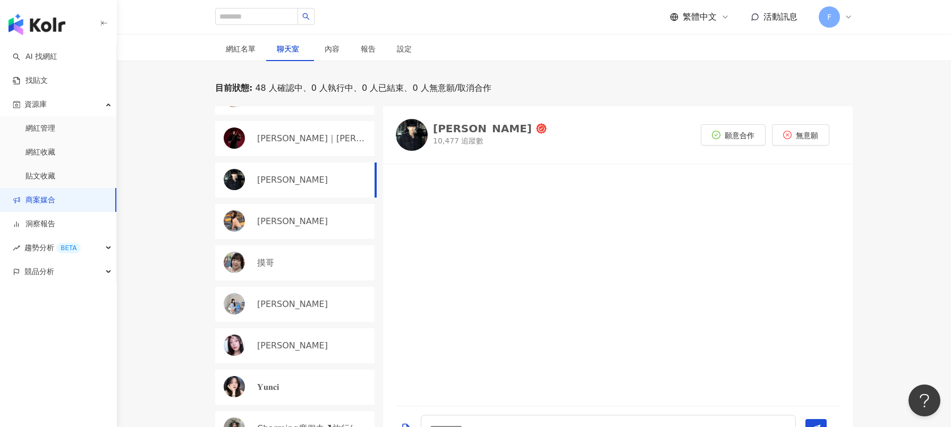
click at [241, 259] on img at bounding box center [234, 262] width 21 height 21
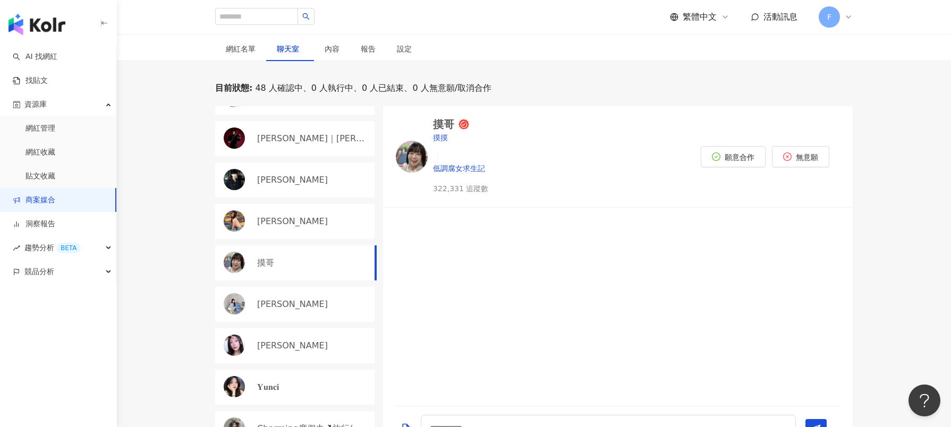
click at [237, 216] on img at bounding box center [234, 220] width 21 height 21
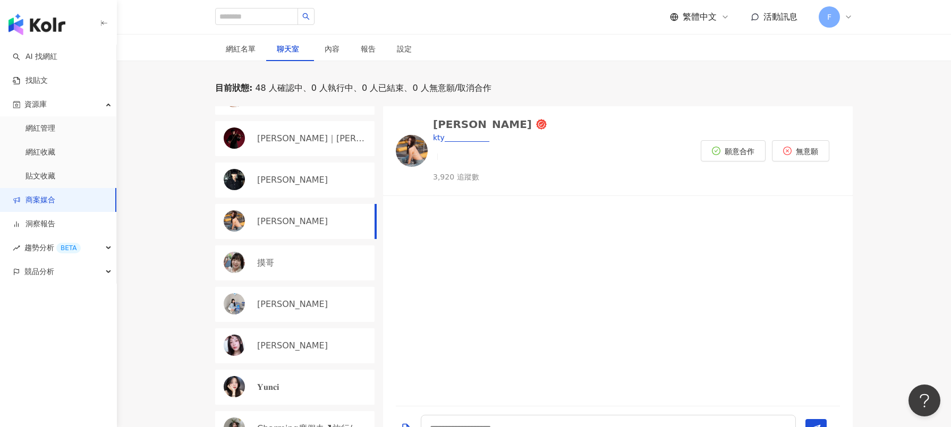
click at [233, 258] on img at bounding box center [234, 262] width 21 height 21
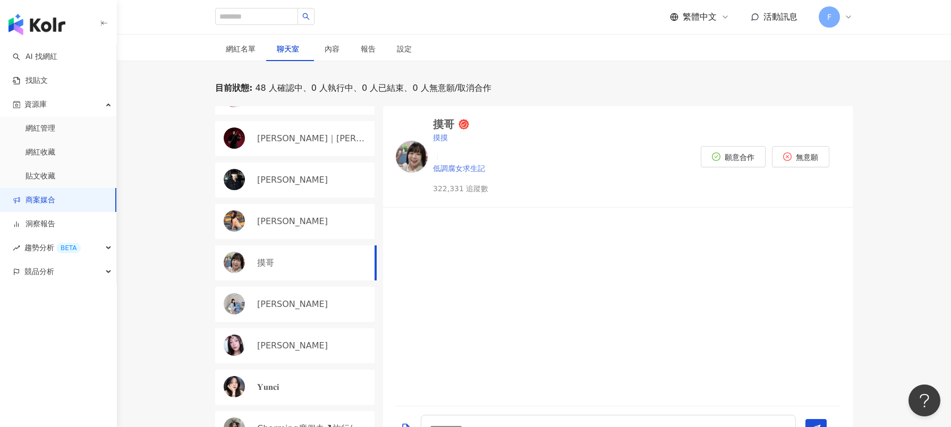
click at [446, 126] on div "摸哥" at bounding box center [443, 124] width 21 height 11
click at [235, 297] on img at bounding box center [234, 303] width 21 height 21
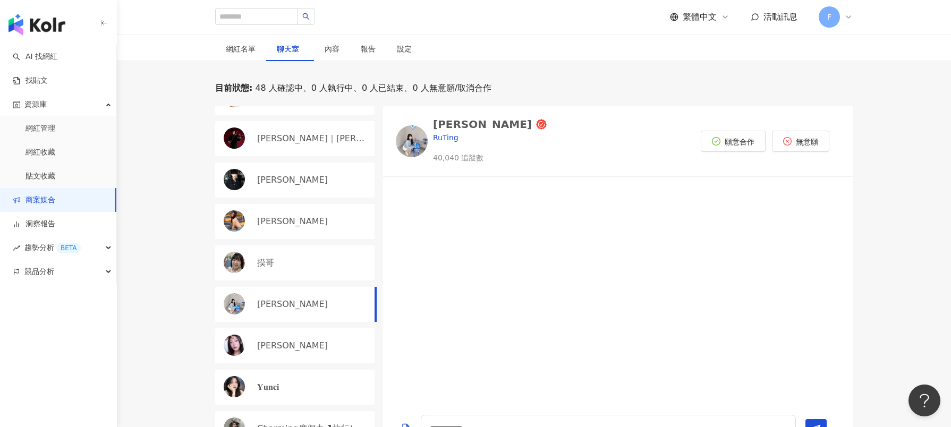
drag, startPoint x: 235, startPoint y: 329, endPoint x: 427, endPoint y: 247, distance: 209.0
click at [235, 335] on img at bounding box center [234, 345] width 21 height 21
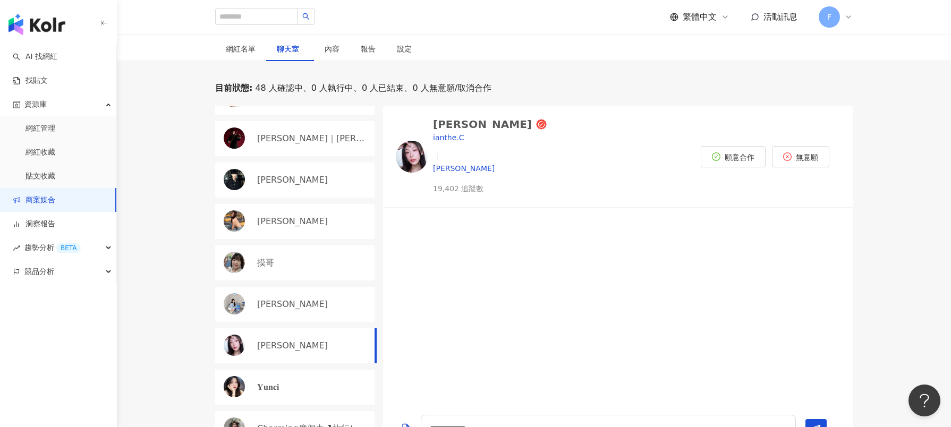
click at [235, 382] on img at bounding box center [234, 386] width 21 height 21
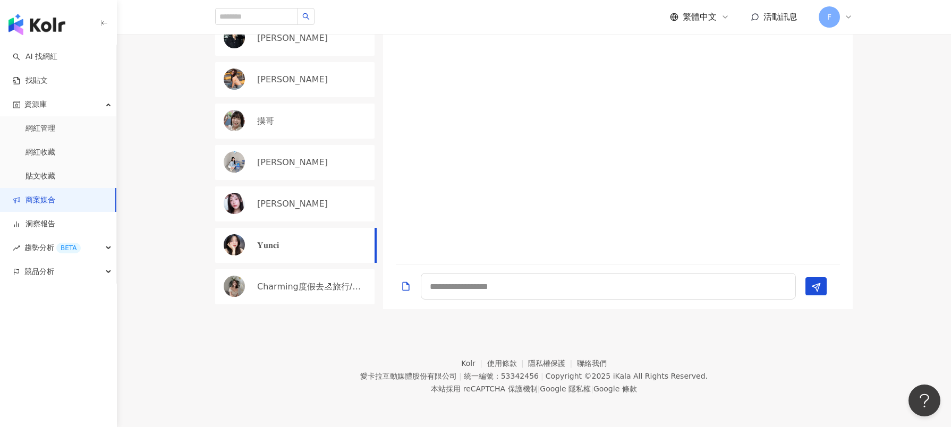
scroll to position [1063, 0]
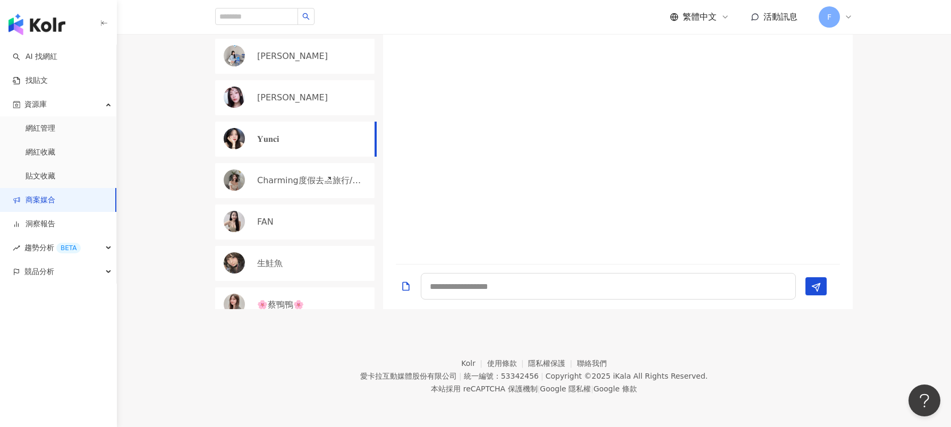
click at [229, 246] on div "生鮭魚" at bounding box center [294, 263] width 159 height 35
click at [233, 211] on img at bounding box center [234, 221] width 21 height 21
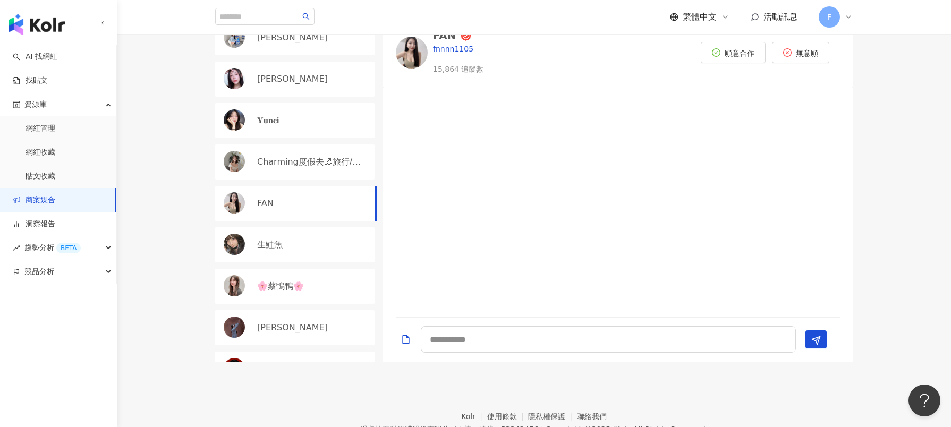
scroll to position [1116, 0]
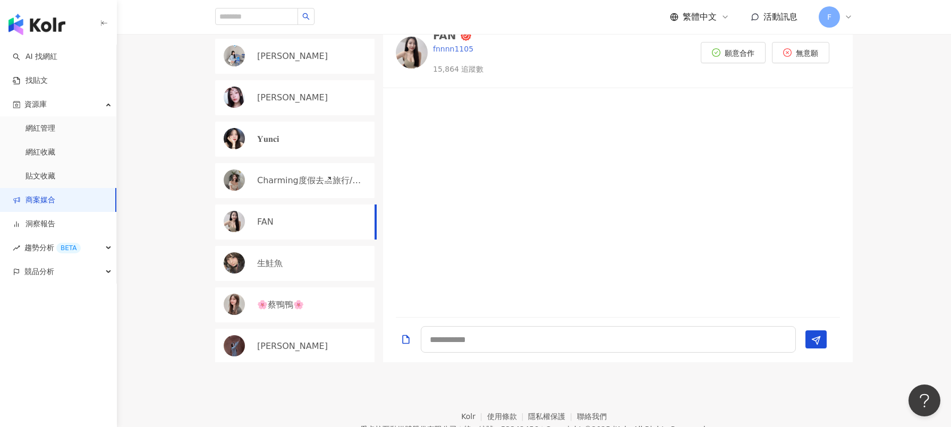
click at [445, 53] on p "fnnnn1105" at bounding box center [458, 49] width 50 height 12
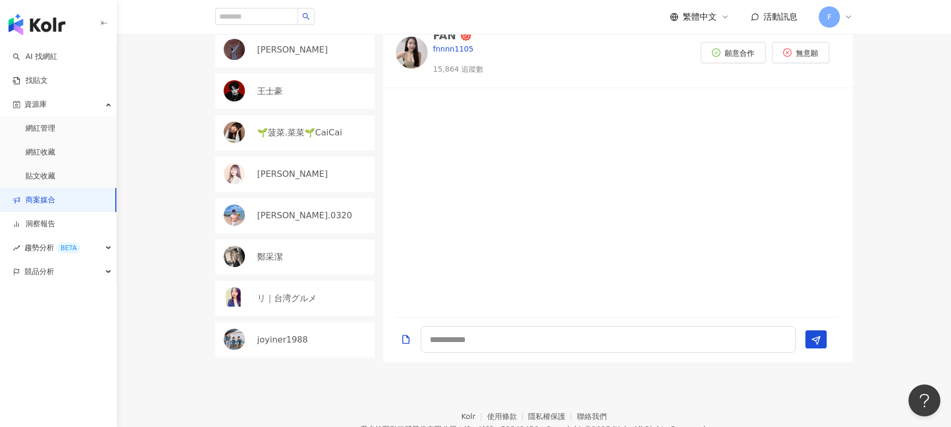
scroll to position [1435, 0]
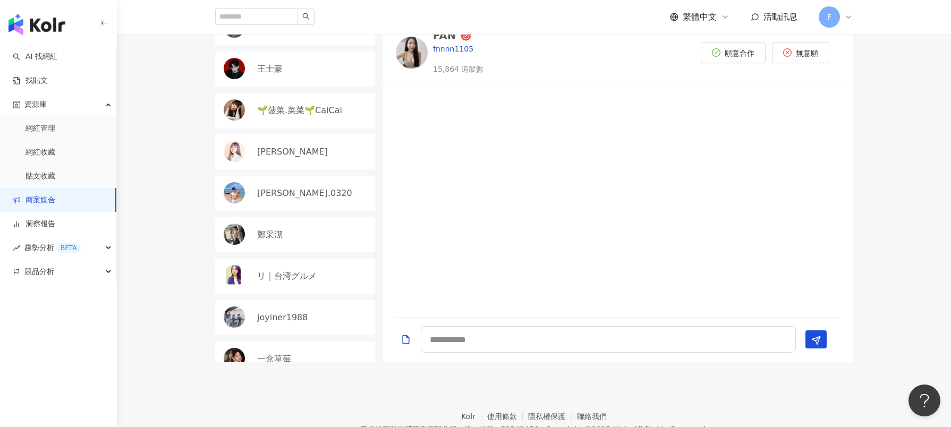
click at [268, 229] on p "鄭采潔" at bounding box center [270, 235] width 26 height 12
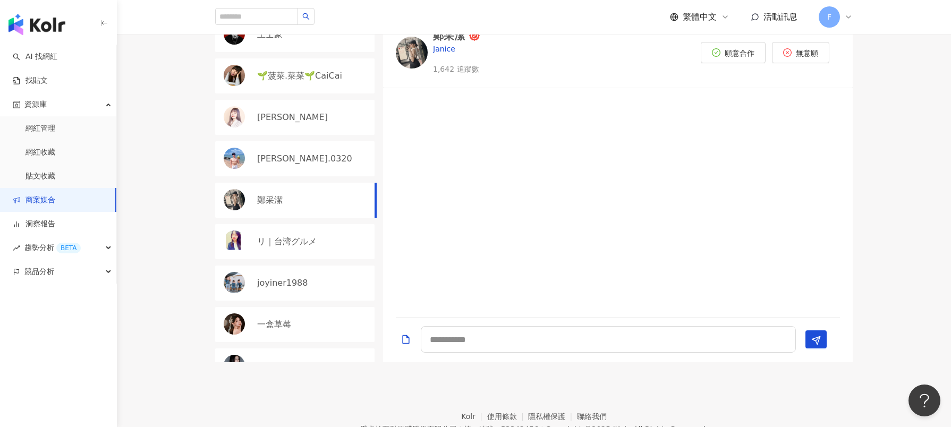
scroll to position [1488, 0]
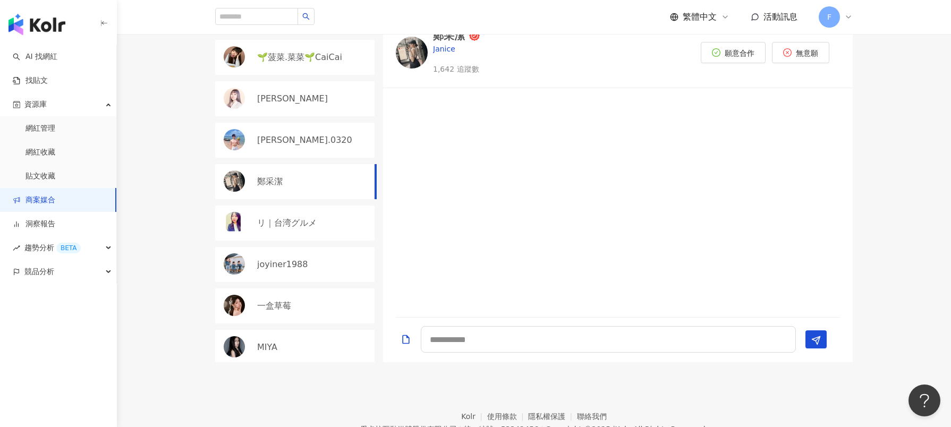
click at [264, 215] on div "リ｜台湾グルメ" at bounding box center [294, 223] width 159 height 35
click at [265, 259] on p "joyiner1988" at bounding box center [282, 265] width 50 height 12
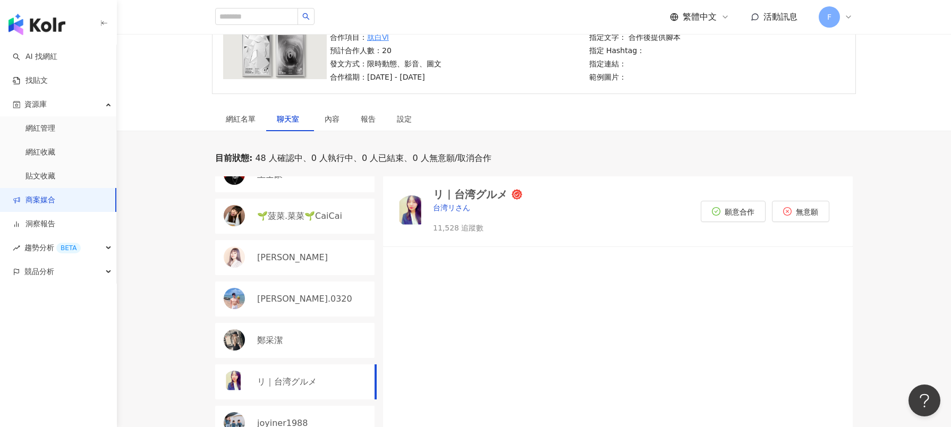
scroll to position [106, 0]
click at [39, 195] on link "商案媒合" at bounding box center [34, 200] width 43 height 11
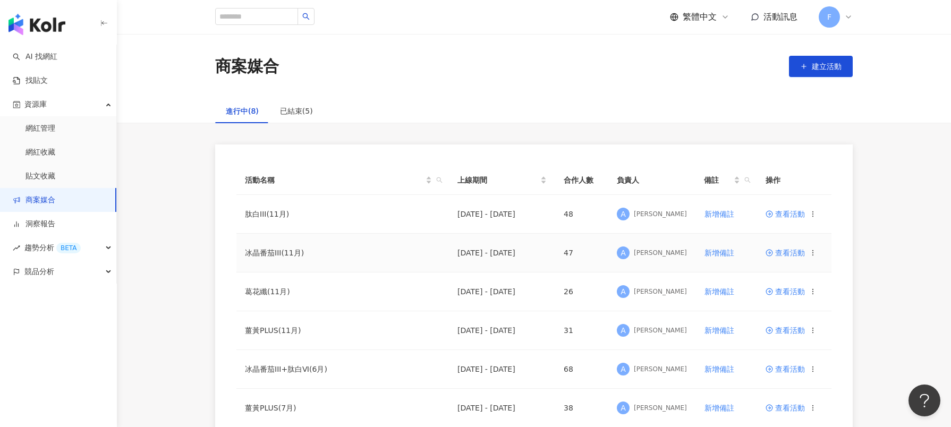
click at [788, 257] on span "查看活動" at bounding box center [785, 252] width 39 height 7
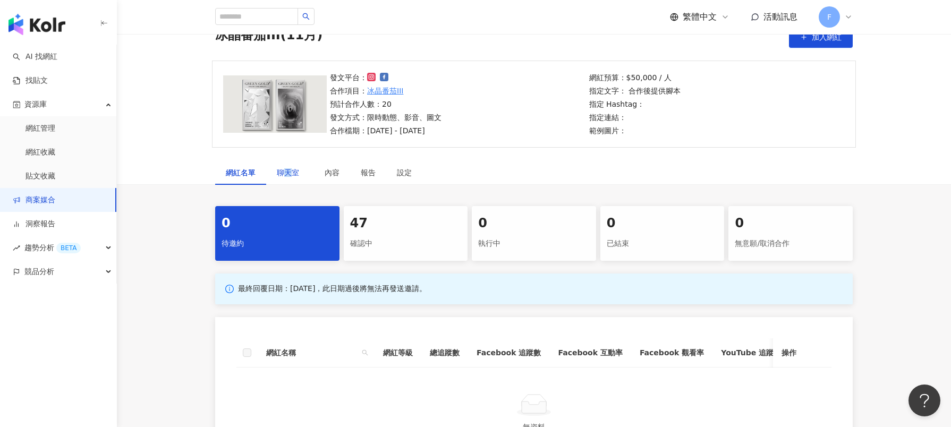
click at [289, 173] on span "聊天室" at bounding box center [290, 172] width 27 height 7
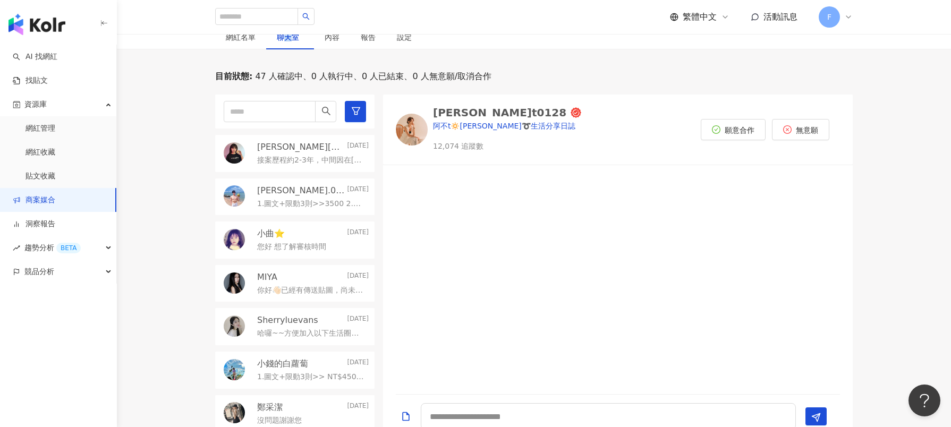
scroll to position [213, 0]
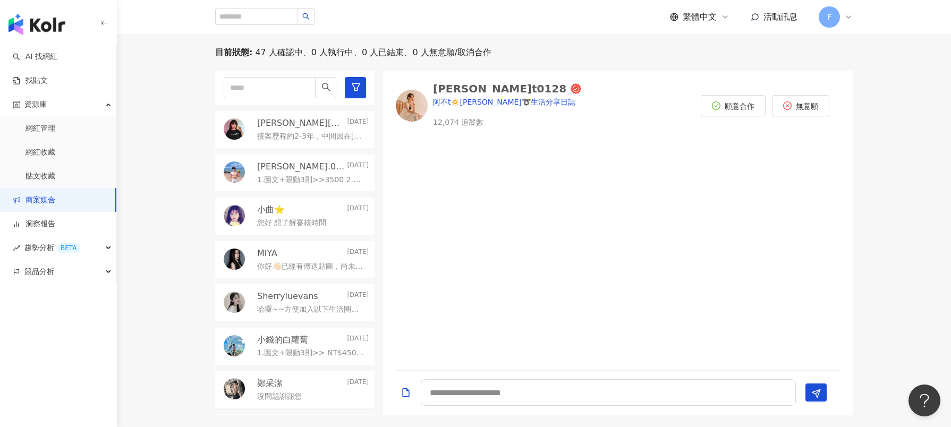
click at [328, 175] on p "1.圖文+限動3則>>3500 2.影片+限動3則>>5000 3.FB: 4.IG:https://www.instagram.com/aaron.0320" at bounding box center [310, 180] width 107 height 11
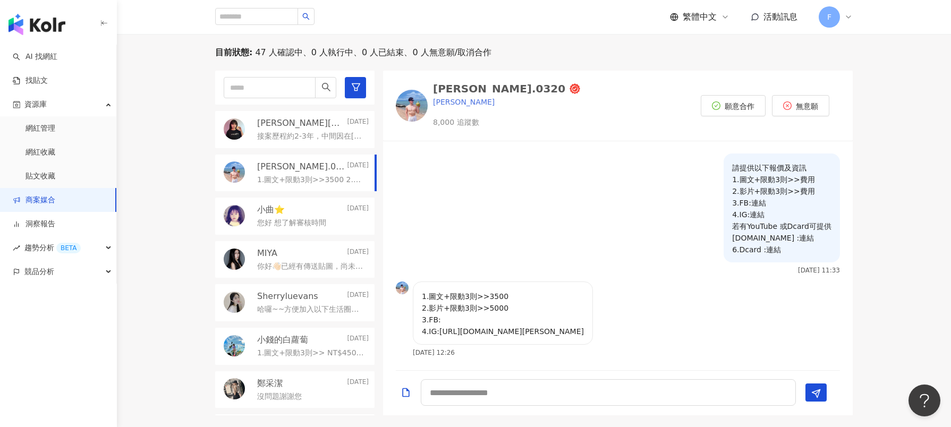
click at [459, 90] on div "aaron.0320" at bounding box center [499, 88] width 132 height 11
click at [283, 215] on p "小曲⭐️" at bounding box center [271, 210] width 28 height 12
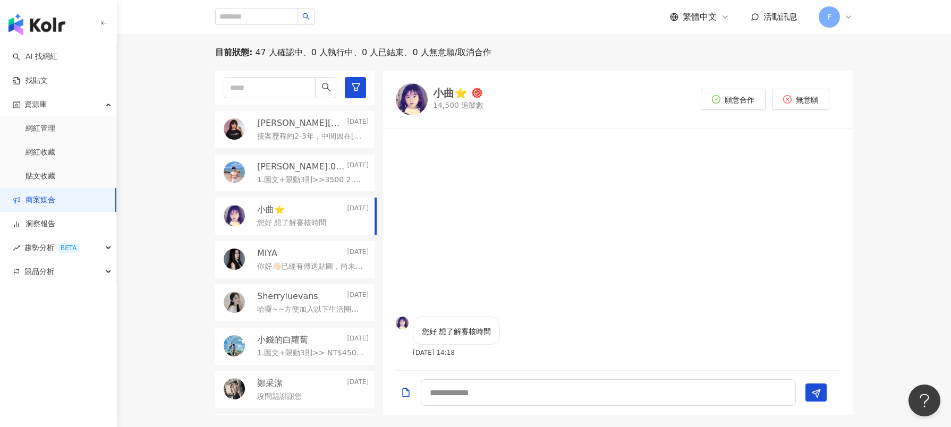
click at [281, 264] on p "你好👋🏻已經有傳送貼圖，尚未得到回覆～再麻煩你們了謝謝" at bounding box center [310, 266] width 107 height 11
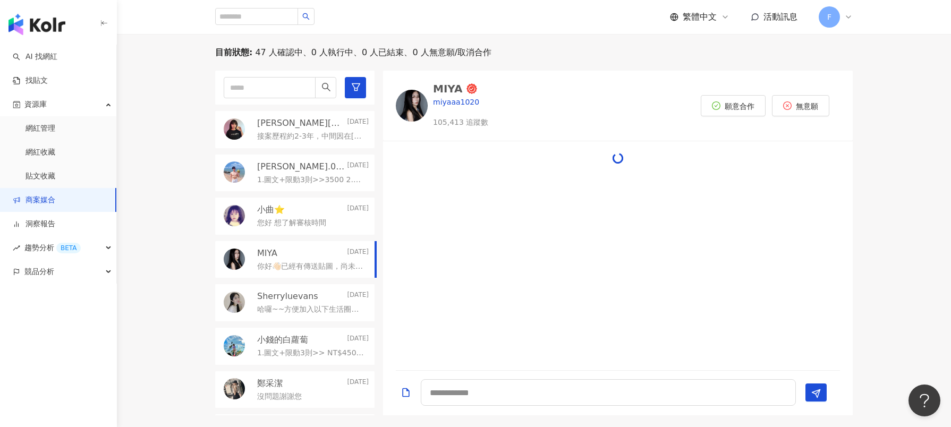
scroll to position [396, 0]
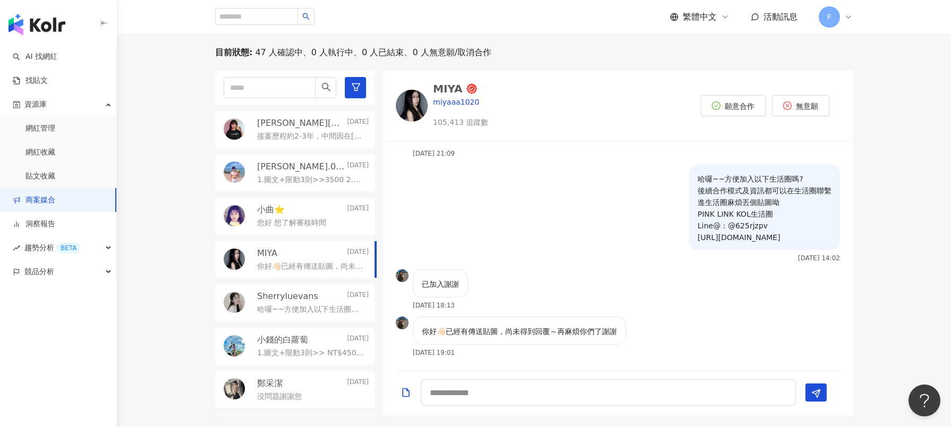
click at [291, 304] on div "哈囉~~方便加入以下生活圈嗎? 後續合作模式及資訊都可以在生活圈聯繫 進生活圈麻煩丟個貼圖呦 PINK LINK KOL生活圈 Line@：@625rjzpv…" at bounding box center [313, 308] width 112 height 13
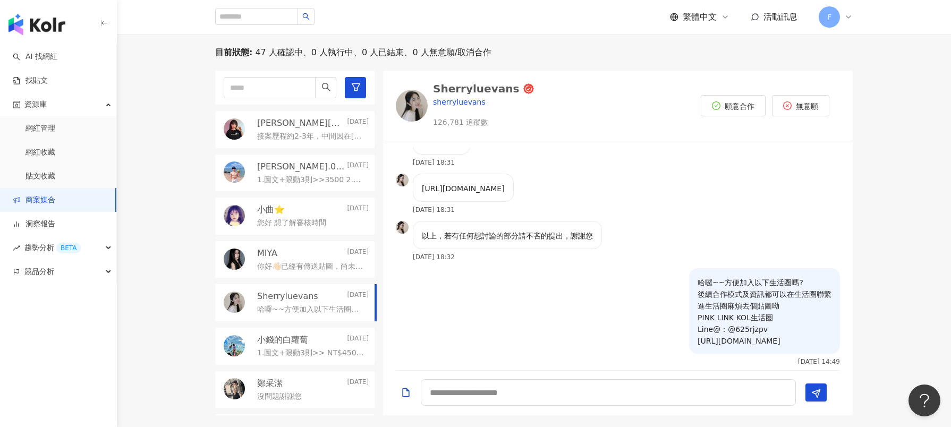
click at [292, 261] on p "你好👋🏻已經有傳送貼圖，尚未得到回覆～再麻煩你們了謝謝" at bounding box center [310, 266] width 107 height 11
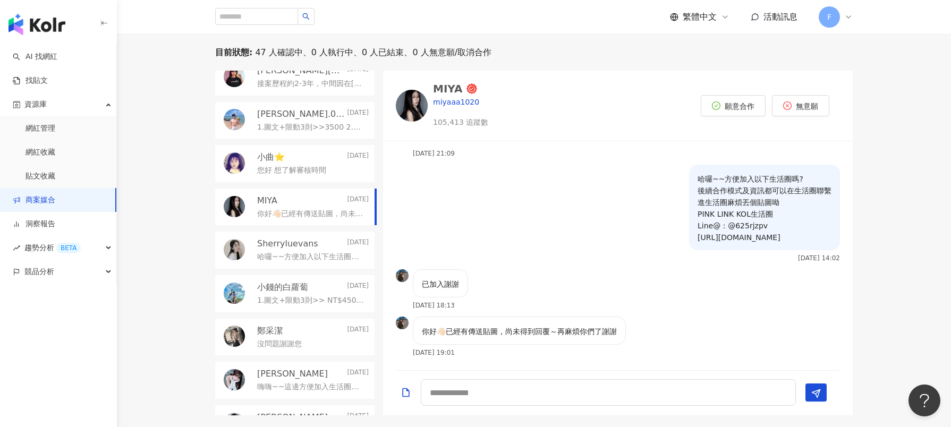
scroll to position [106, 0]
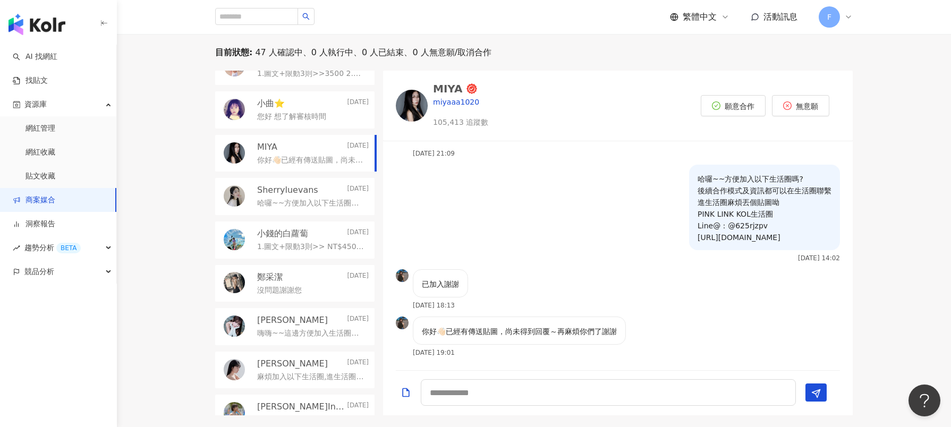
click at [301, 196] on p "Sherryluevans" at bounding box center [287, 190] width 61 height 12
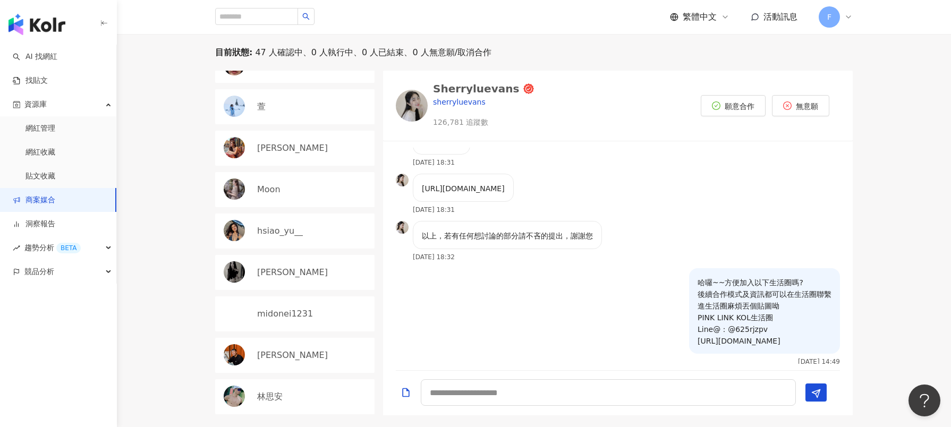
scroll to position [638, 0]
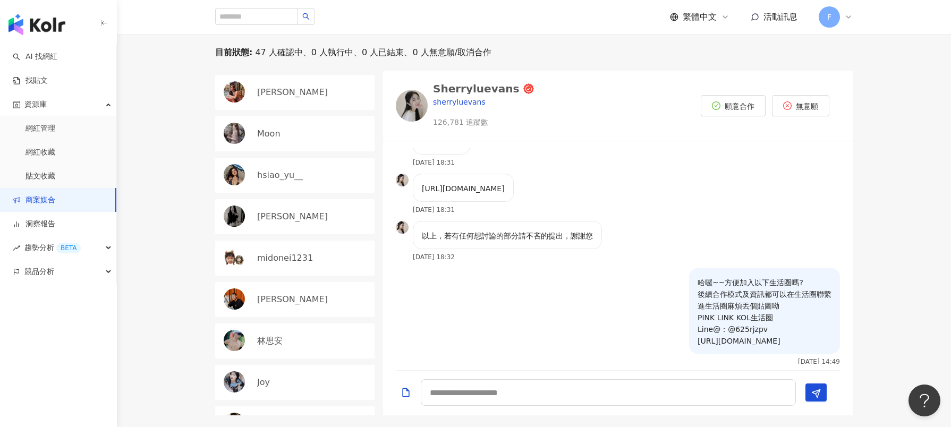
click at [302, 175] on p "hsiao_yu__" at bounding box center [280, 176] width 46 height 12
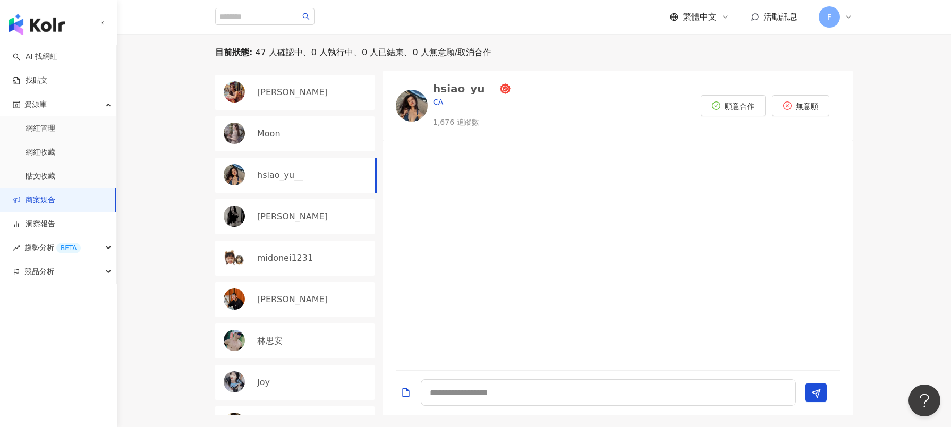
click at [288, 135] on div "Moon" at bounding box center [313, 134] width 112 height 12
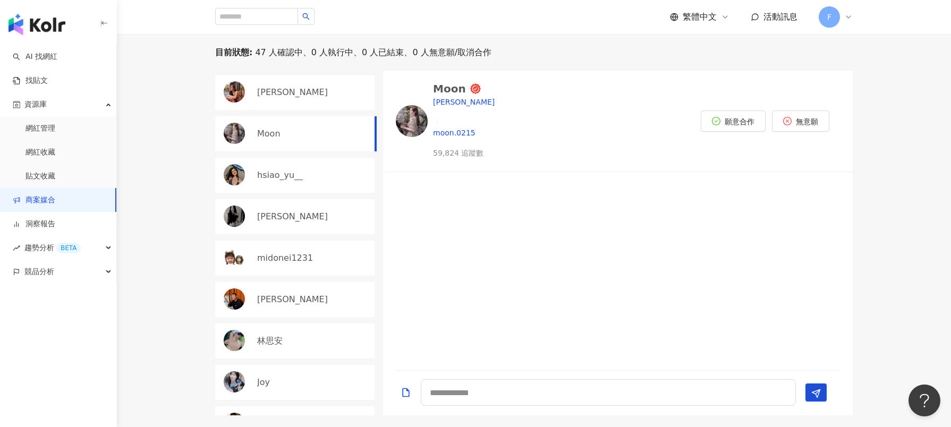
click at [280, 247] on div "midonei1231" at bounding box center [294, 258] width 159 height 35
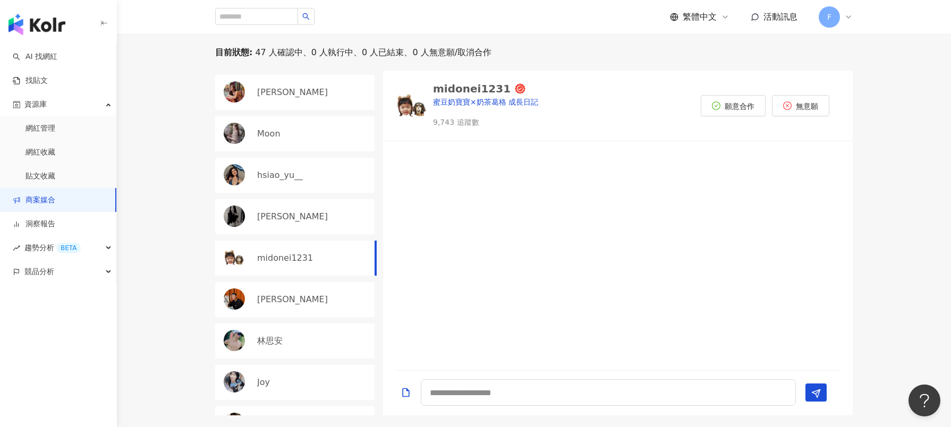
click at [290, 221] on div "江忱潔 Jenna" at bounding box center [294, 216] width 159 height 35
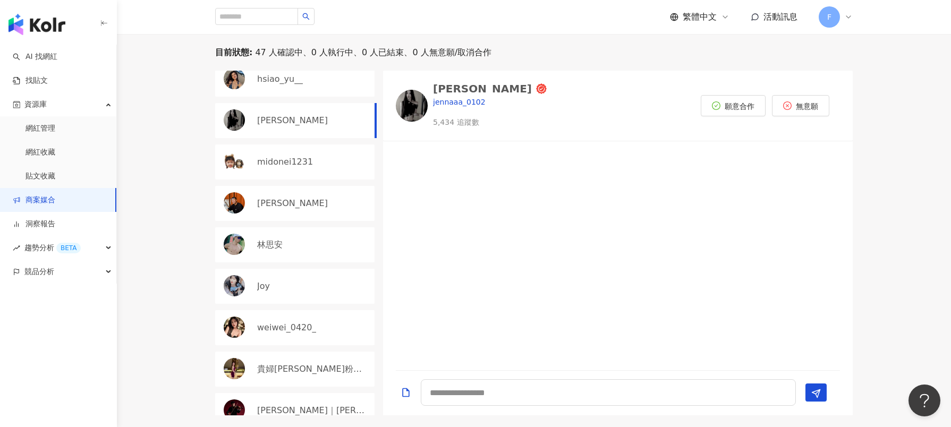
scroll to position [744, 0]
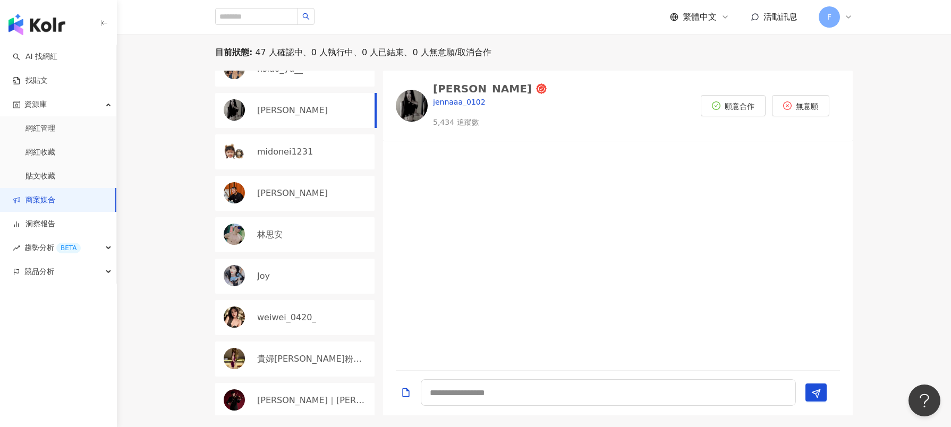
click at [282, 191] on p "Hank Shen" at bounding box center [292, 194] width 71 height 12
click at [274, 229] on p "林思安" at bounding box center [270, 235] width 26 height 12
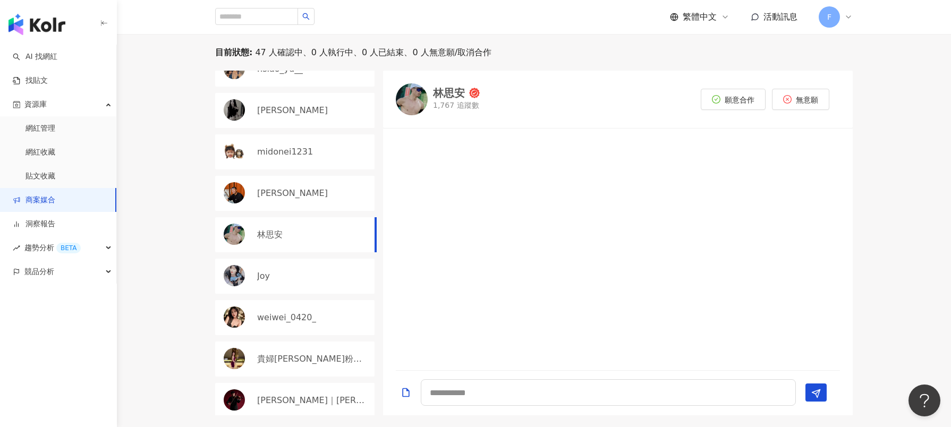
click at [280, 270] on div "Joy" at bounding box center [313, 276] width 112 height 12
click at [290, 317] on p "weiwei_0420_" at bounding box center [286, 318] width 59 height 12
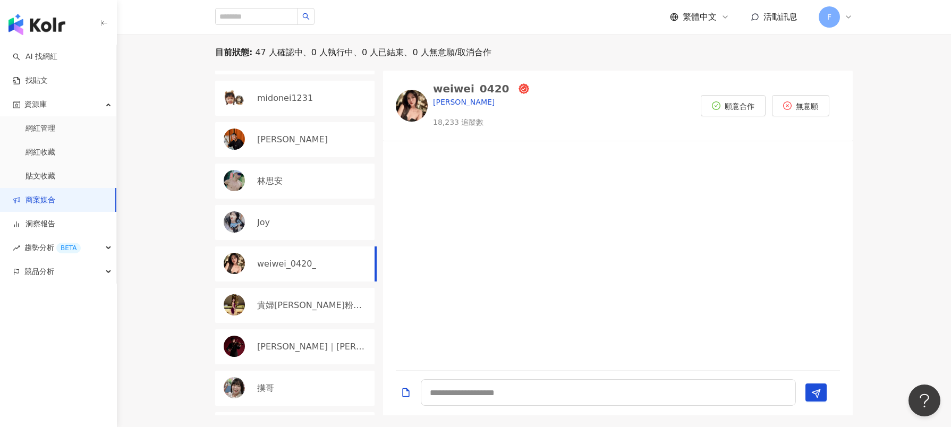
scroll to position [850, 0]
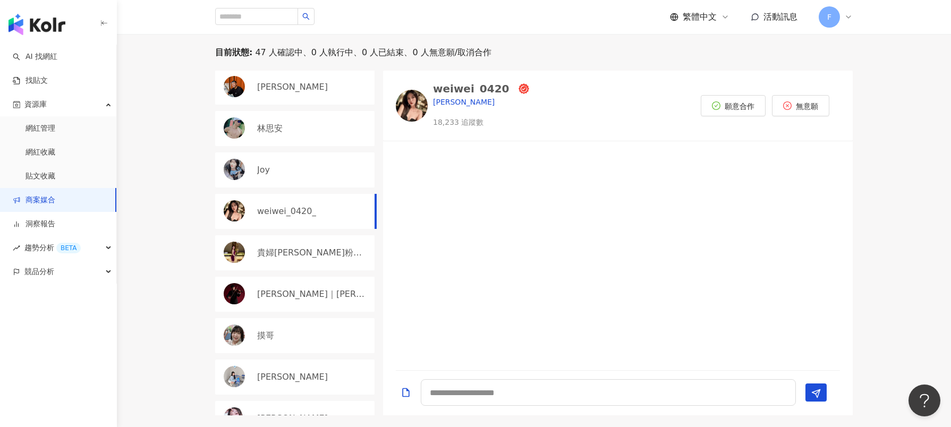
click at [267, 289] on p "Jimmy｜彥傑" at bounding box center [311, 295] width 109 height 12
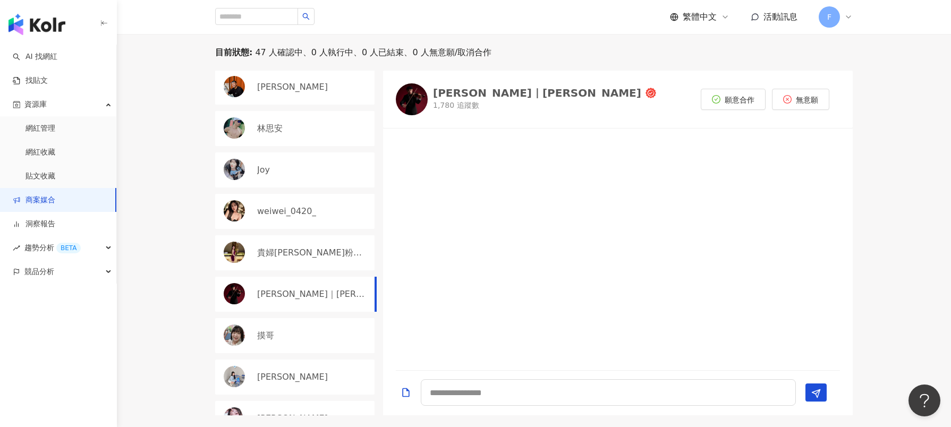
click at [271, 330] on p "摸哥" at bounding box center [265, 336] width 17 height 12
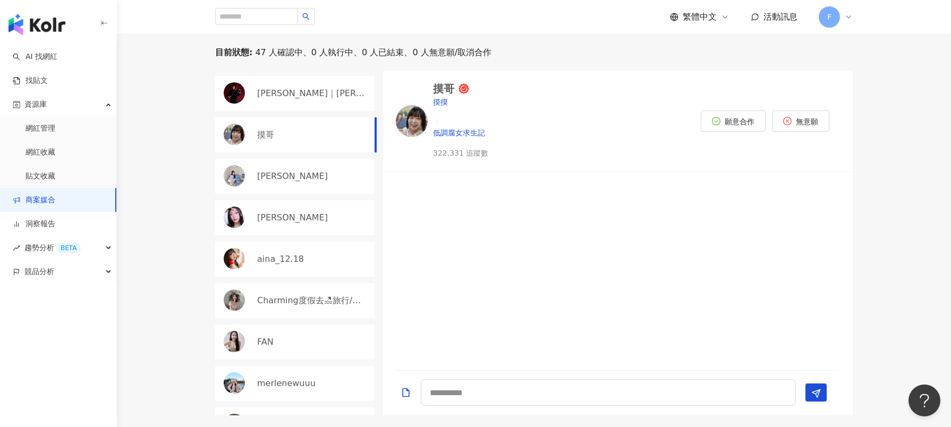
scroll to position [1063, 0]
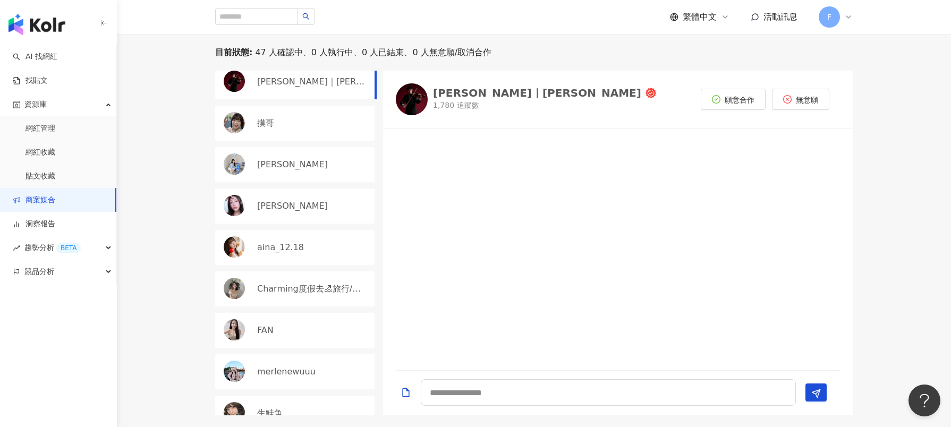
click at [45, 204] on link "商案媒合" at bounding box center [34, 200] width 43 height 11
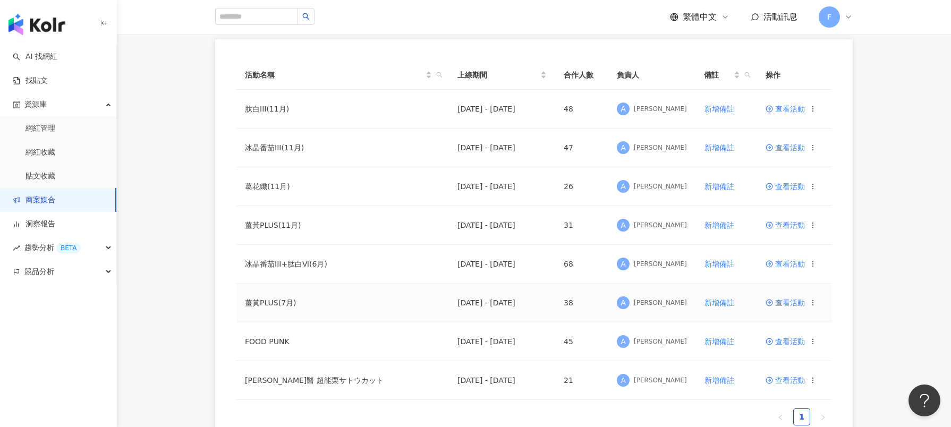
scroll to position [106, 0]
click at [786, 227] on span "查看活動" at bounding box center [785, 224] width 39 height 7
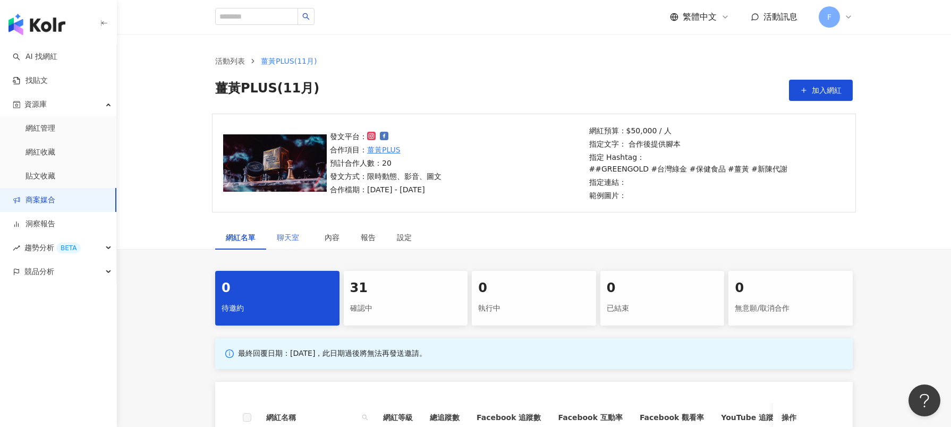
drag, startPoint x: 274, startPoint y: 233, endPoint x: 280, endPoint y: 233, distance: 5.3
click at [275, 233] on div "聊天室" at bounding box center [290, 237] width 48 height 24
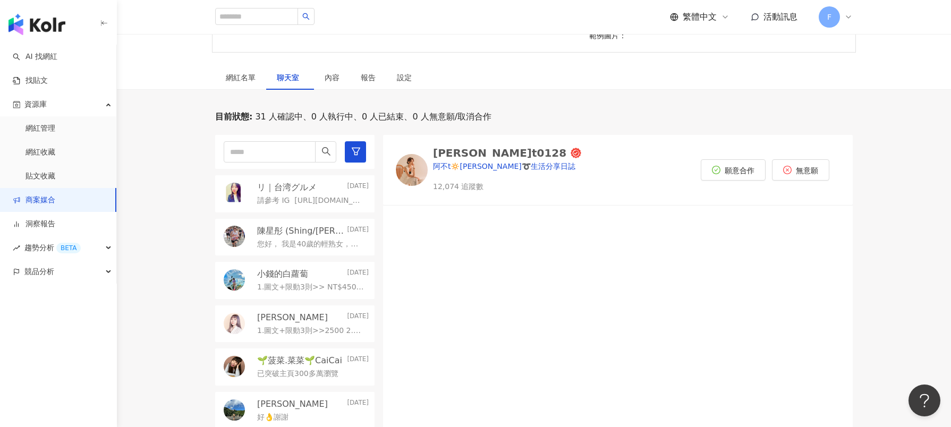
scroll to position [261, 0]
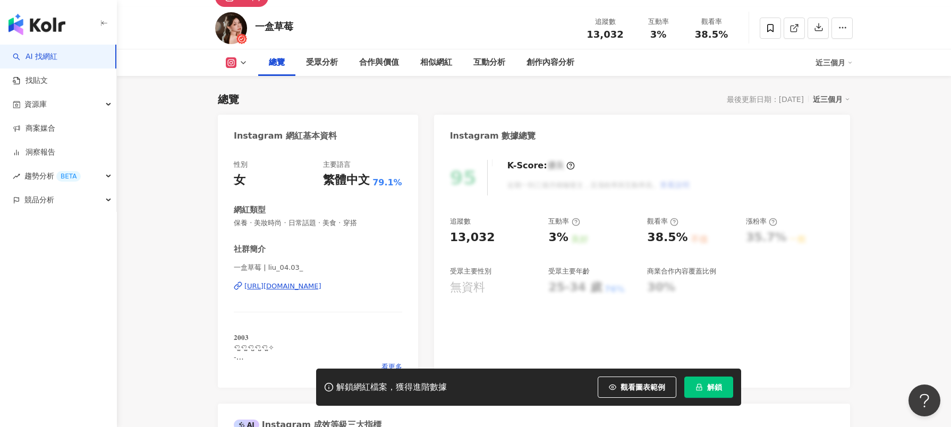
scroll to position [106, 0]
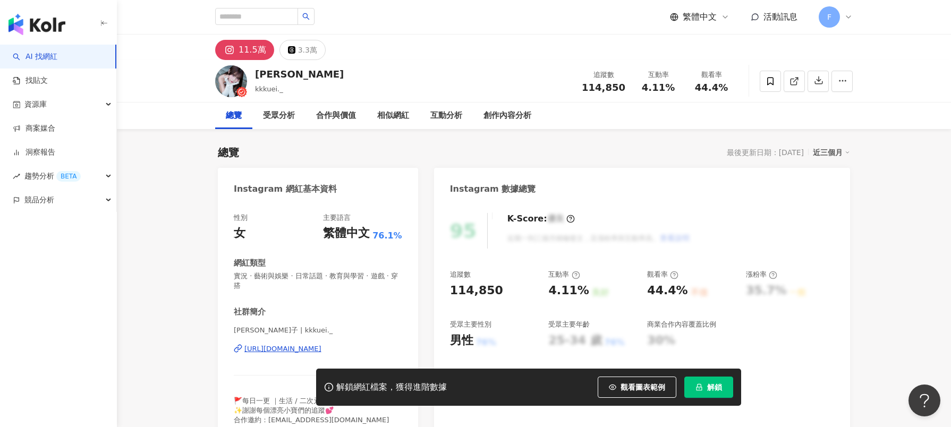
click at [310, 352] on div "https://www.instagram.com/kkkuei._/" at bounding box center [282, 349] width 77 height 10
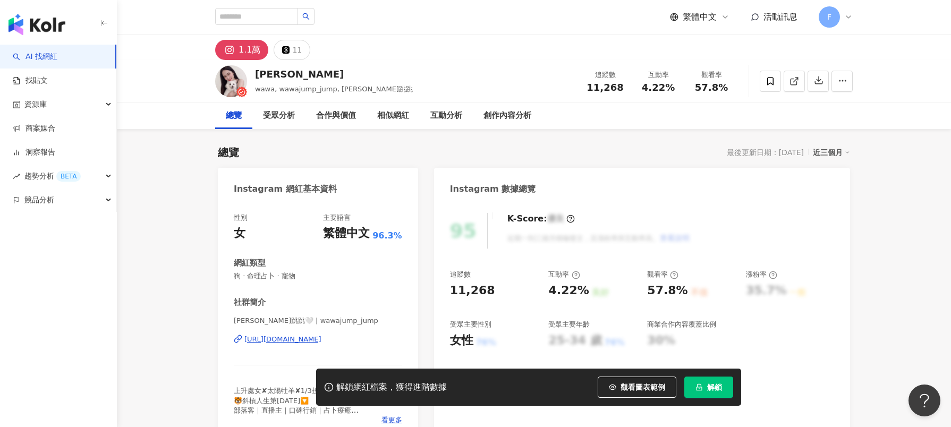
click at [307, 341] on div "https://www.instagram.com/wawajump_jump/" at bounding box center [282, 340] width 77 height 10
click at [303, 346] on div "Shaney跳跳🤍 | wawajump_jump https://www.instagram.com/wawajump_jump/" at bounding box center [318, 347] width 168 height 62
click at [304, 341] on div "https://www.instagram.com/wawajump_jump/" at bounding box center [282, 340] width 77 height 10
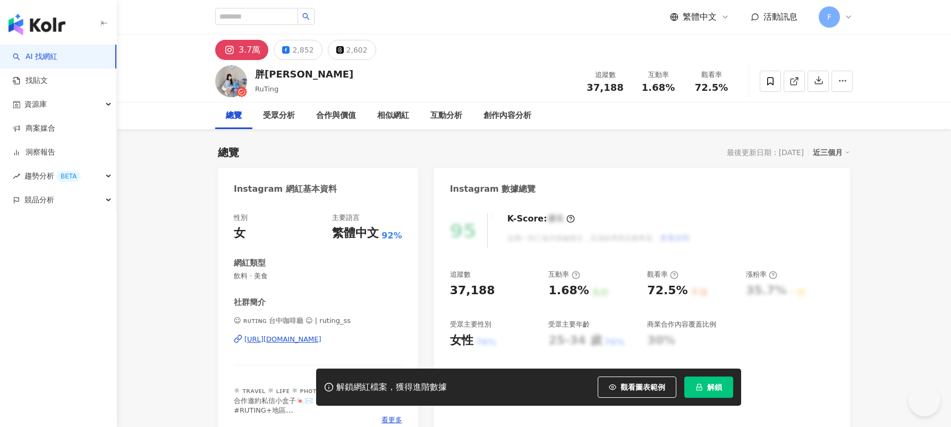
click at [280, 346] on div "☺︎ ʀᴜᴛɪɴɢ 台中咖啡廳 ☺︎ | ruting_ss https://www.instagram.com/ruting_ss/" at bounding box center [318, 347] width 168 height 62
click at [284, 339] on div "https://www.instagram.com/ruting_ss/" at bounding box center [282, 340] width 77 height 10
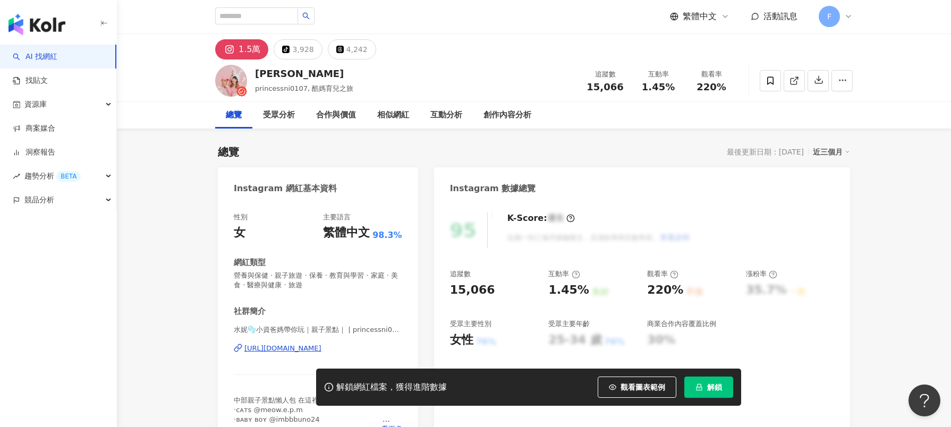
click at [284, 344] on div "[URL][DOMAIN_NAME]" at bounding box center [282, 349] width 77 height 10
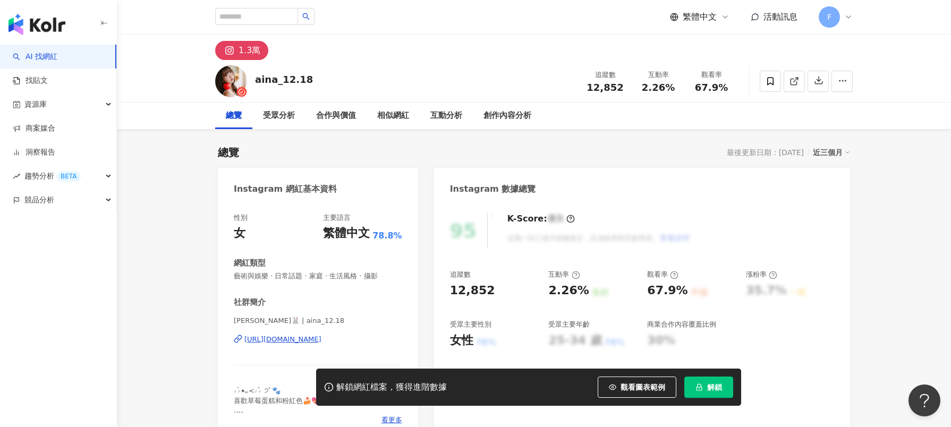
drag, startPoint x: 282, startPoint y: 343, endPoint x: 297, endPoint y: 341, distance: 15.5
click at [281, 343] on div "https://www.instagram.com/aina_12.18/" at bounding box center [282, 340] width 77 height 10
click at [277, 342] on div "[URL][DOMAIN_NAME]" at bounding box center [282, 340] width 77 height 10
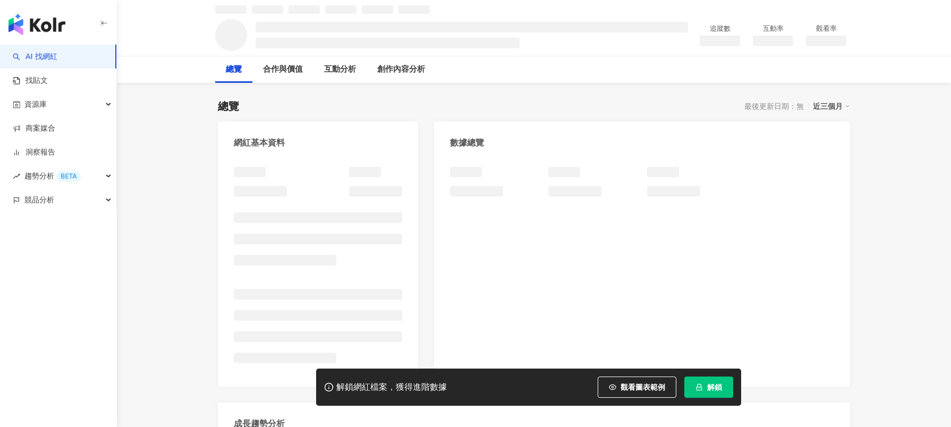
scroll to position [53, 0]
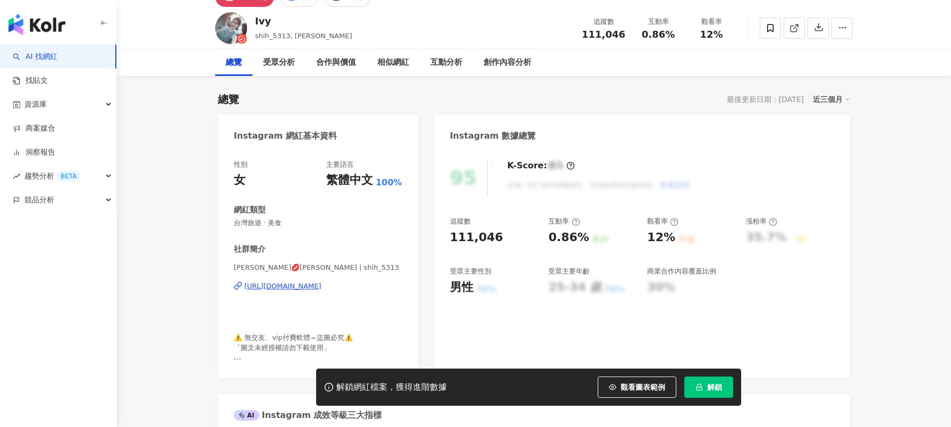
click at [292, 291] on div "[URL][DOMAIN_NAME]" at bounding box center [282, 287] width 77 height 10
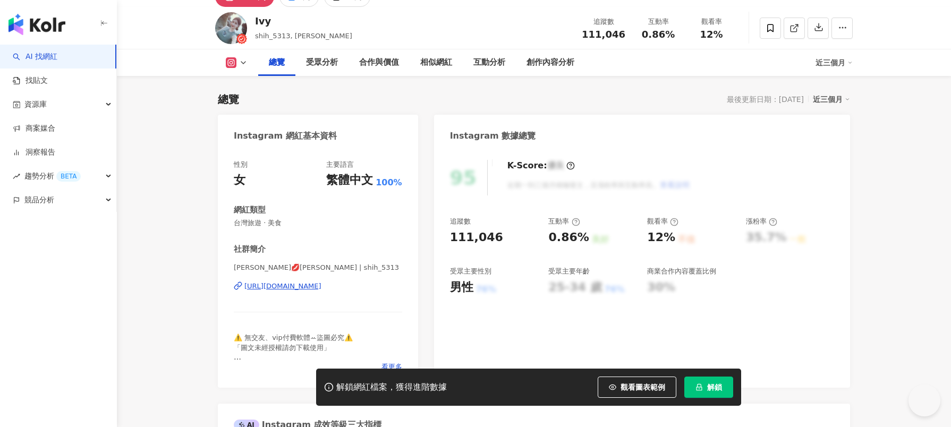
scroll to position [41, 0]
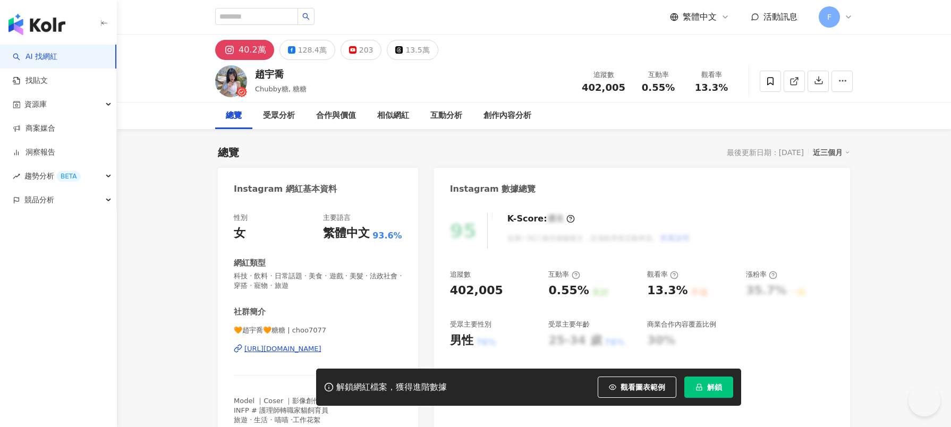
click at [298, 349] on div "https://www.instagram.com/choo7077/" at bounding box center [282, 349] width 77 height 10
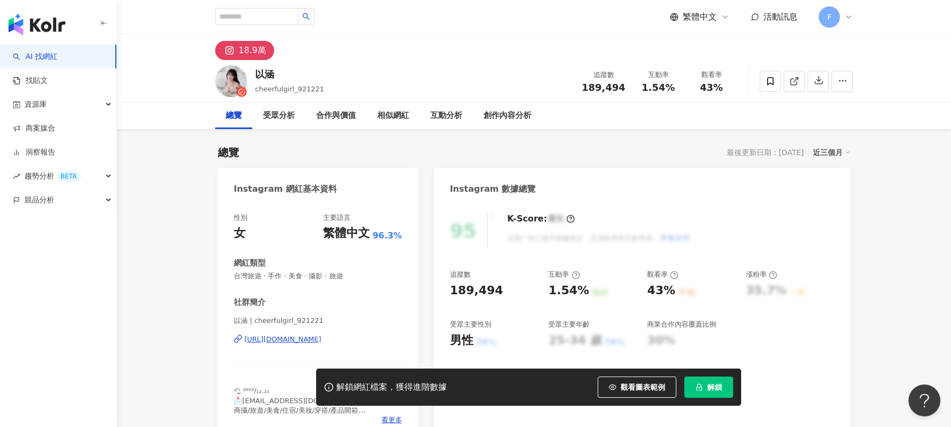
click at [306, 338] on div "[URL][DOMAIN_NAME]" at bounding box center [282, 340] width 77 height 10
drag, startPoint x: 276, startPoint y: 76, endPoint x: 255, endPoint y: 74, distance: 21.4
click at [255, 74] on div "以涵 cheerfulgirl_921221 追蹤數 189,494 互動率 1.54% 觀看率 43%" at bounding box center [534, 81] width 680 height 42
copy div "以涵"
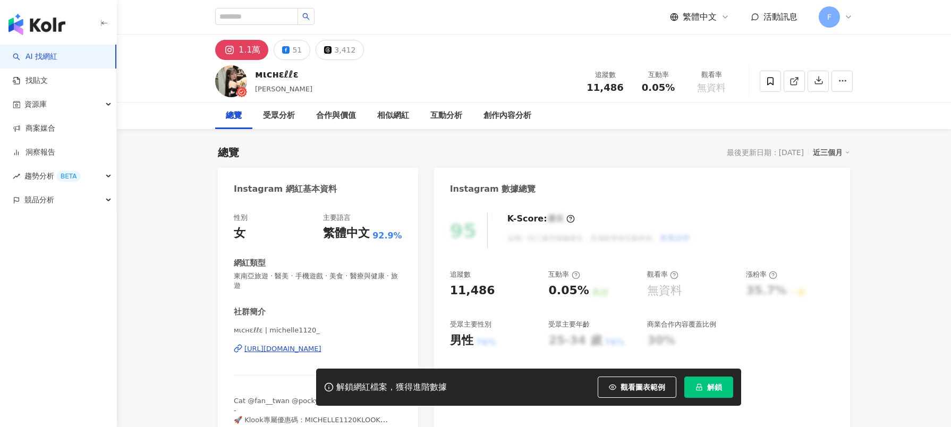
click at [253, 351] on div "https://www.instagram.com/michelle1120_/" at bounding box center [282, 349] width 77 height 10
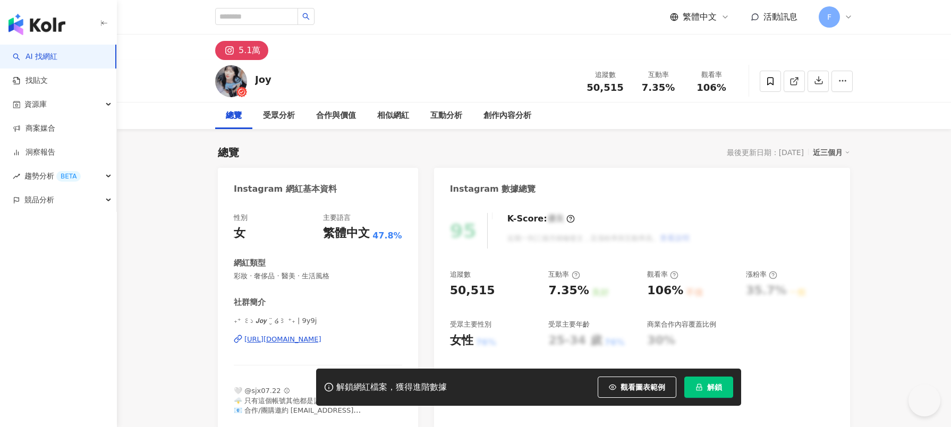
click at [310, 342] on div "[URL][DOMAIN_NAME]" at bounding box center [282, 340] width 77 height 10
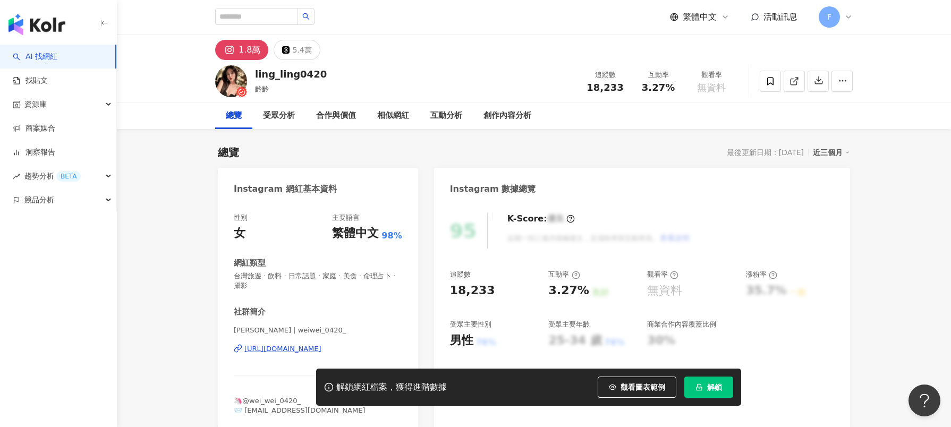
click at [282, 350] on div "[URL][DOMAIN_NAME]" at bounding box center [282, 349] width 77 height 10
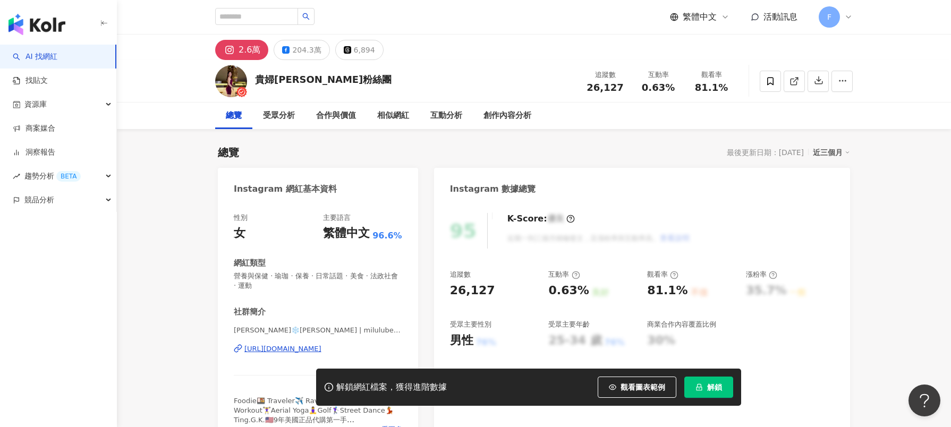
click at [269, 352] on div "https://www.instagram.com/milulube114/" at bounding box center [282, 349] width 77 height 10
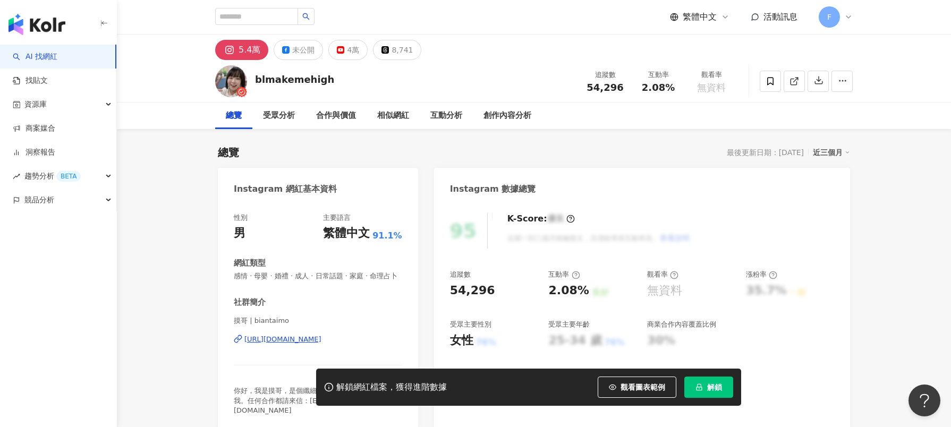
click at [264, 344] on div "https://www.instagram.com/biantaimo/" at bounding box center [282, 340] width 77 height 10
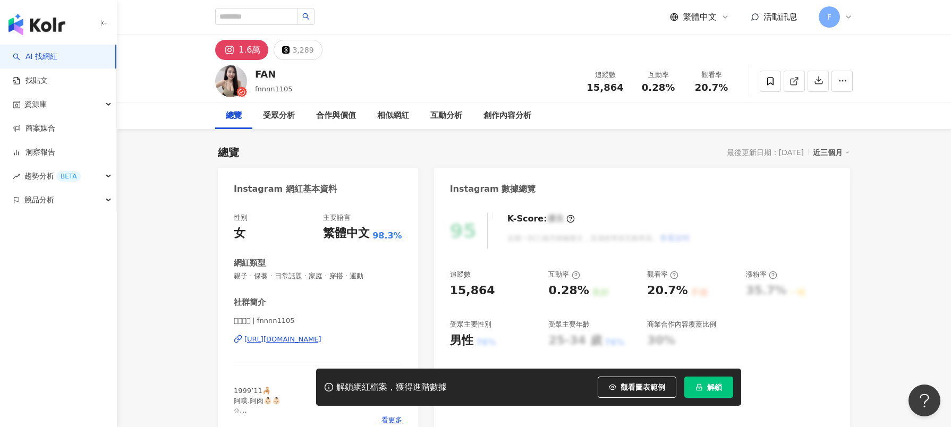
click at [312, 339] on div "[URL][DOMAIN_NAME]" at bounding box center [282, 340] width 77 height 10
